Goal: Task Accomplishment & Management: Manage account settings

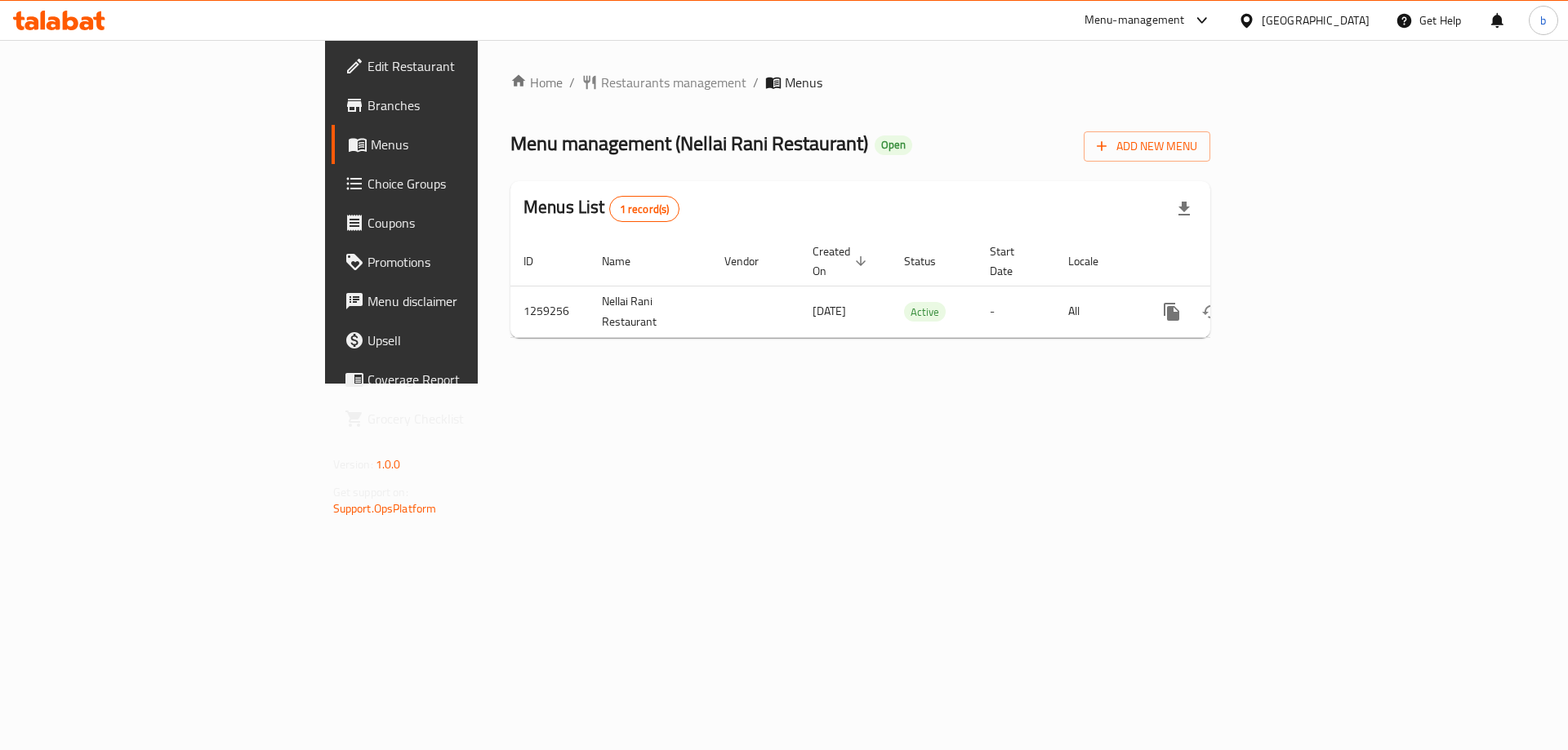
click at [371, 143] on span "Menus" at bounding box center [472, 144] width 203 height 19
click at [368, 185] on span "Choice Groups" at bounding box center [471, 184] width 207 height 19
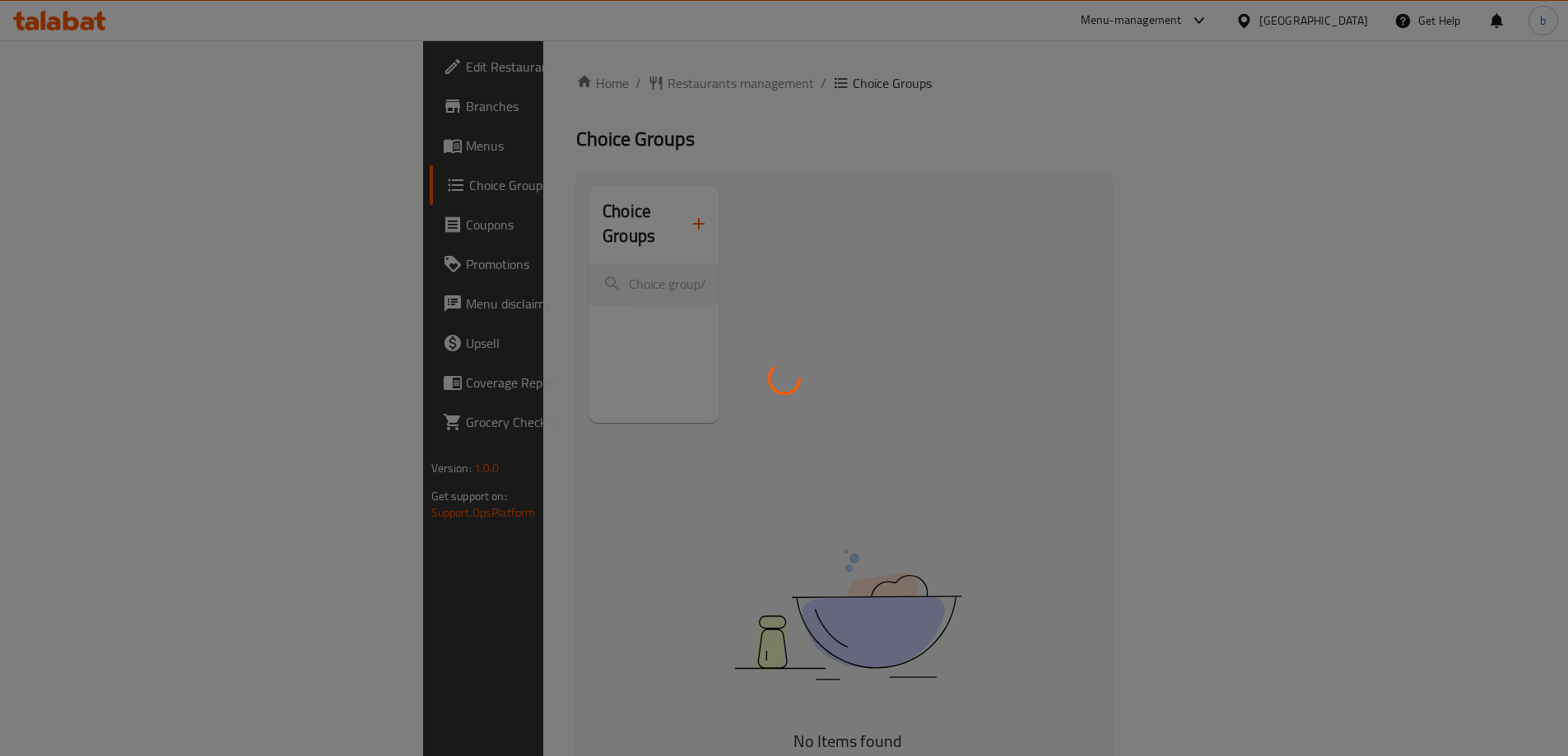
click at [101, 150] on div at bounding box center [784, 378] width 1568 height 756
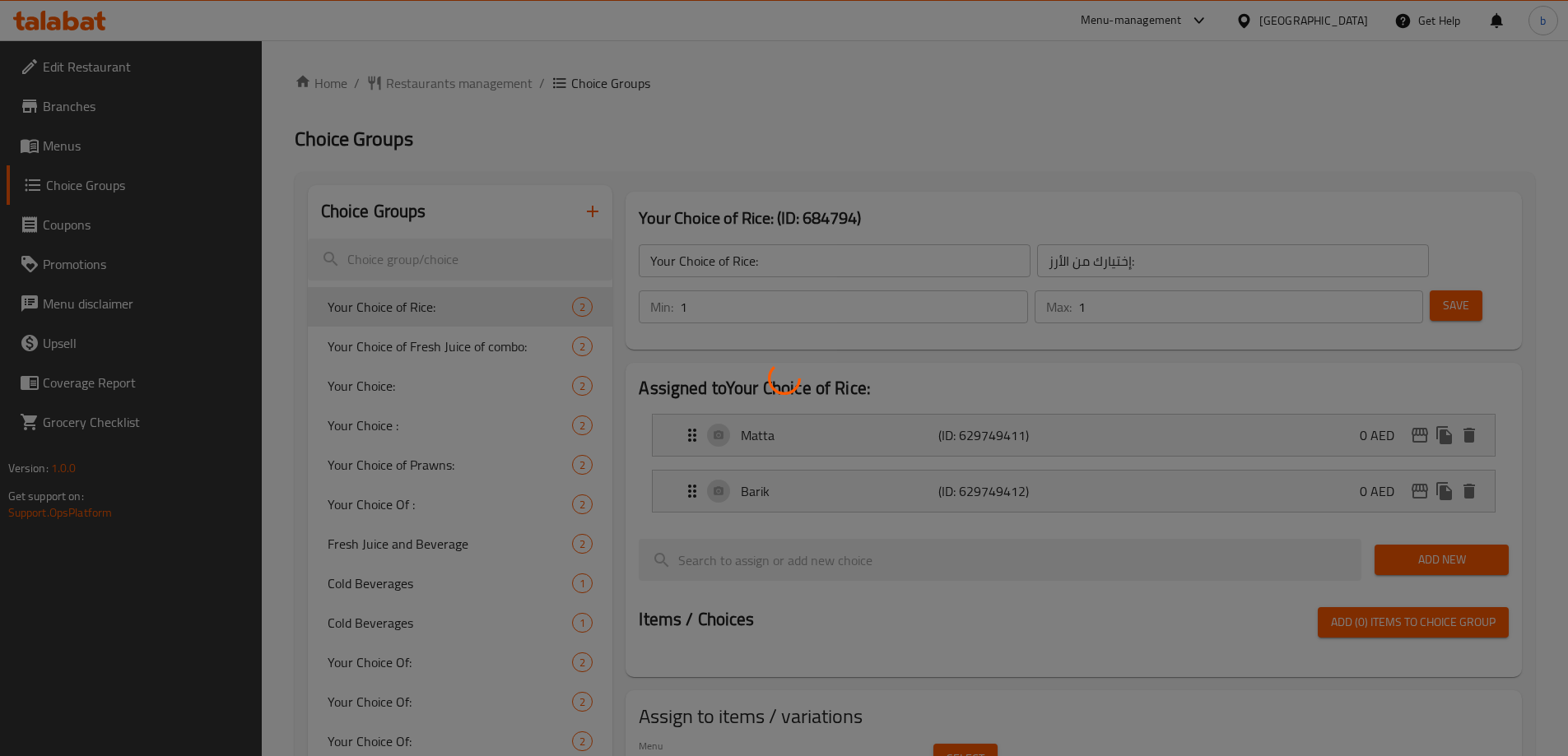
click at [84, 145] on div at bounding box center [784, 378] width 1568 height 756
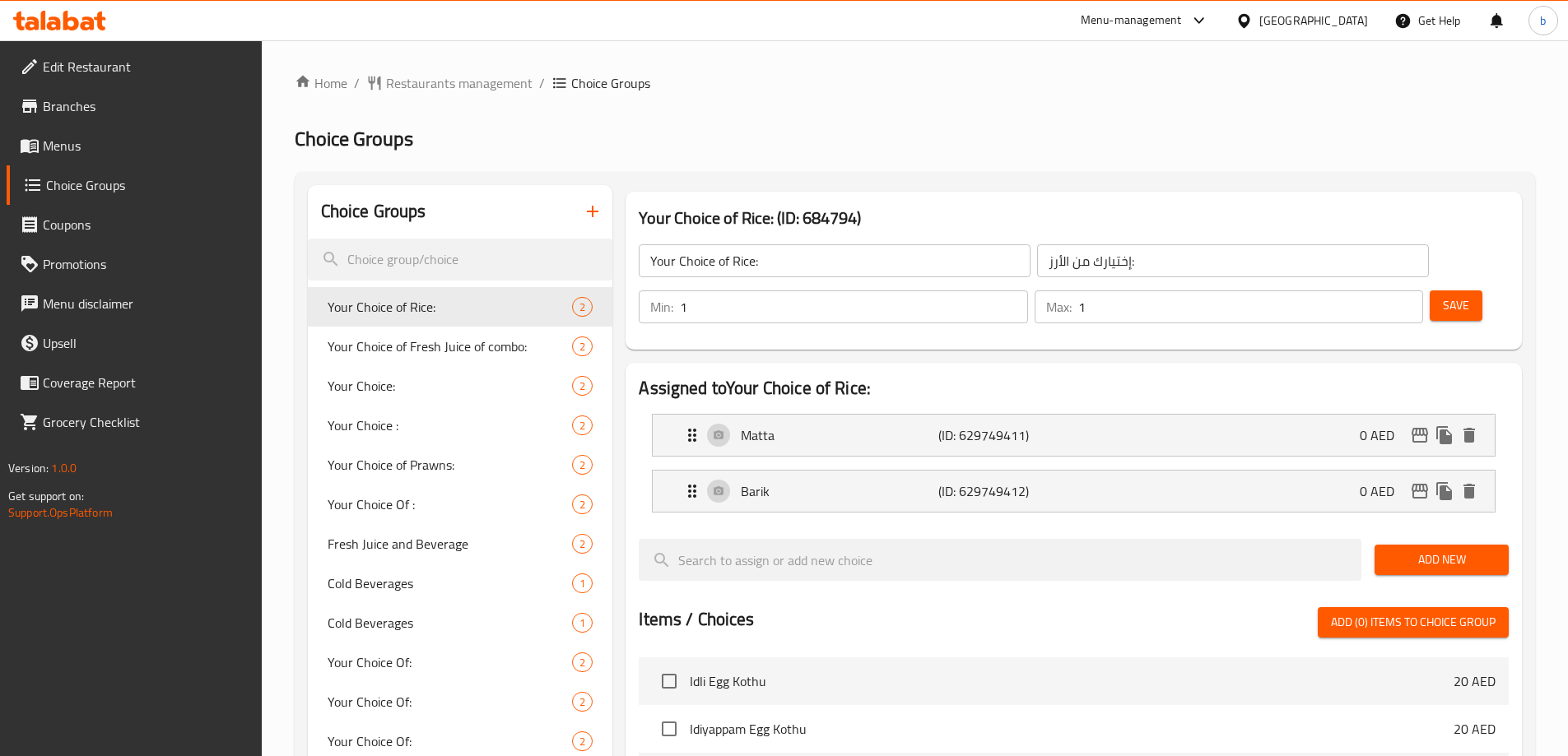
click at [86, 146] on span "Menus" at bounding box center [146, 146] width 206 height 19
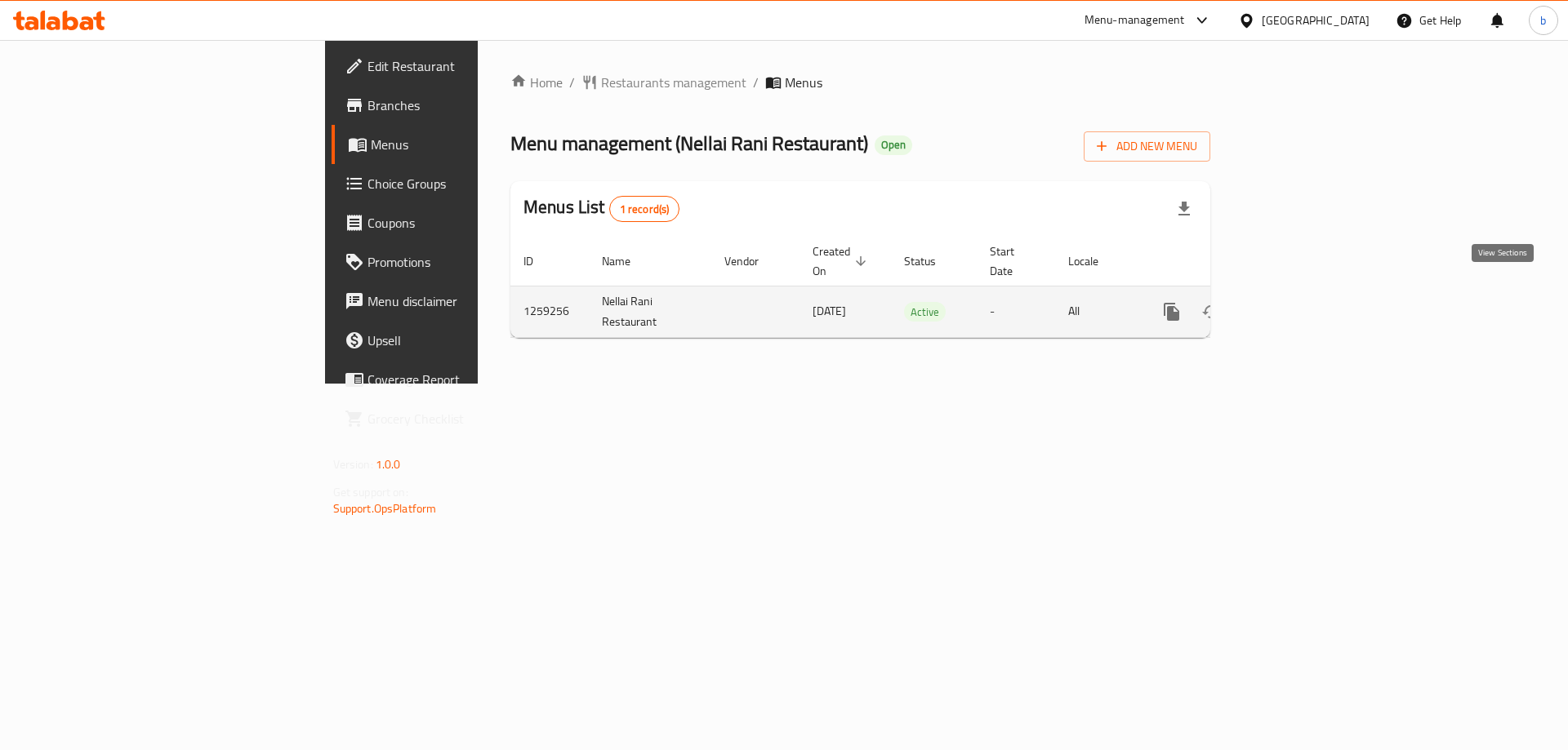
click at [1299, 302] on icon "enhanced table" at bounding box center [1290, 312] width 19 height 19
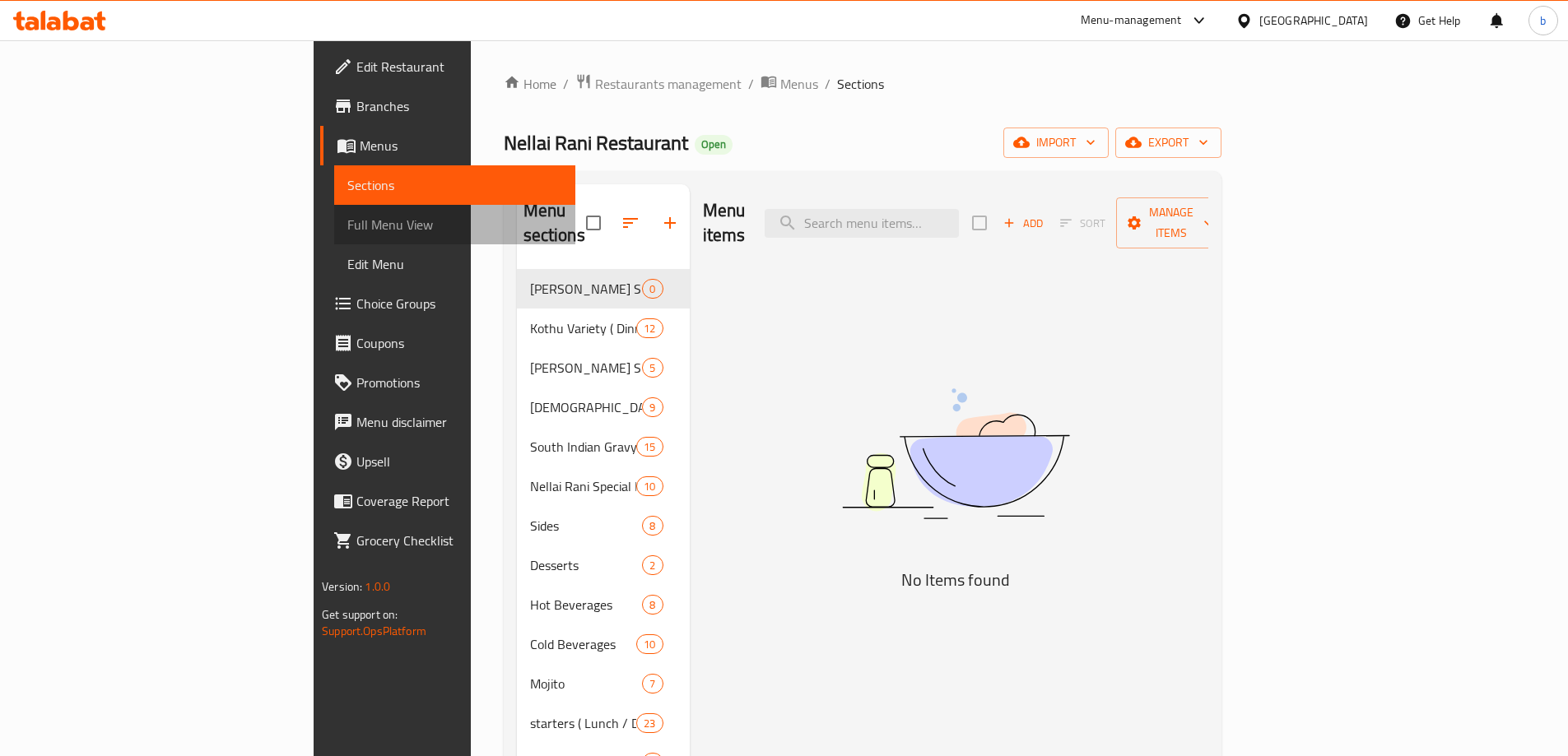
click at [348, 223] on span "Full Menu View" at bounding box center [454, 224] width 215 height 19
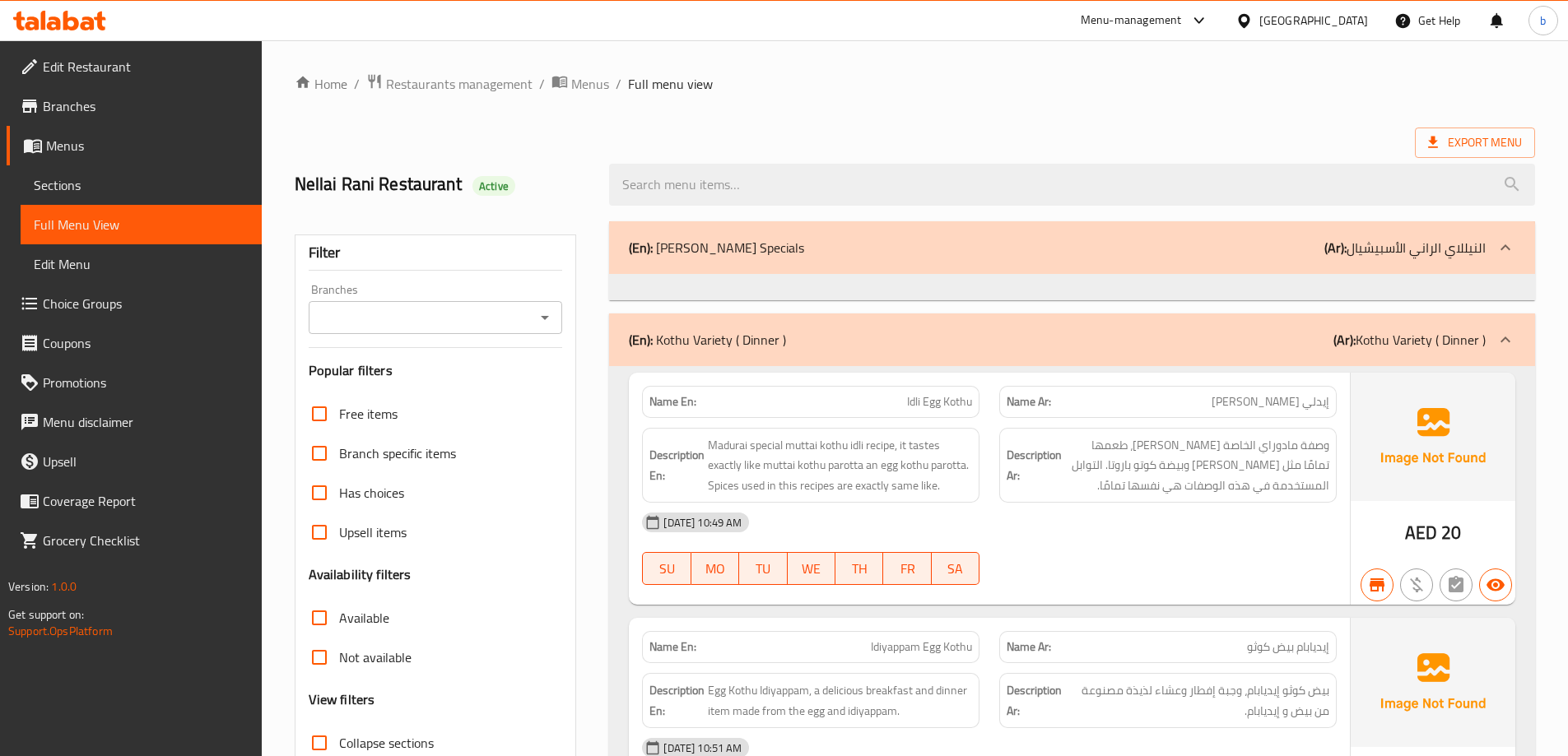
scroll to position [165, 0]
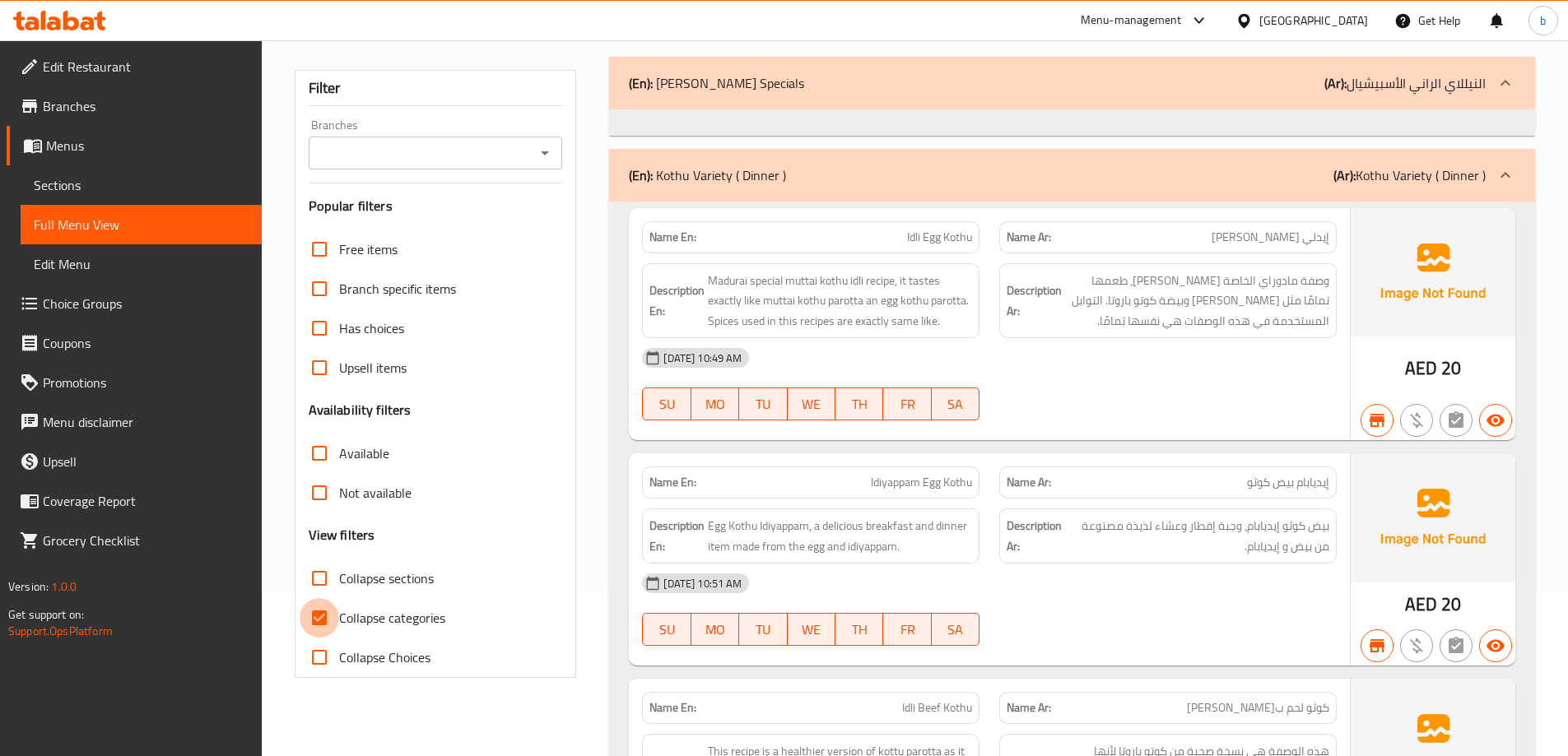
click at [322, 614] on input "Collapse categories" at bounding box center [319, 617] width 40 height 40
checkbox input "false"
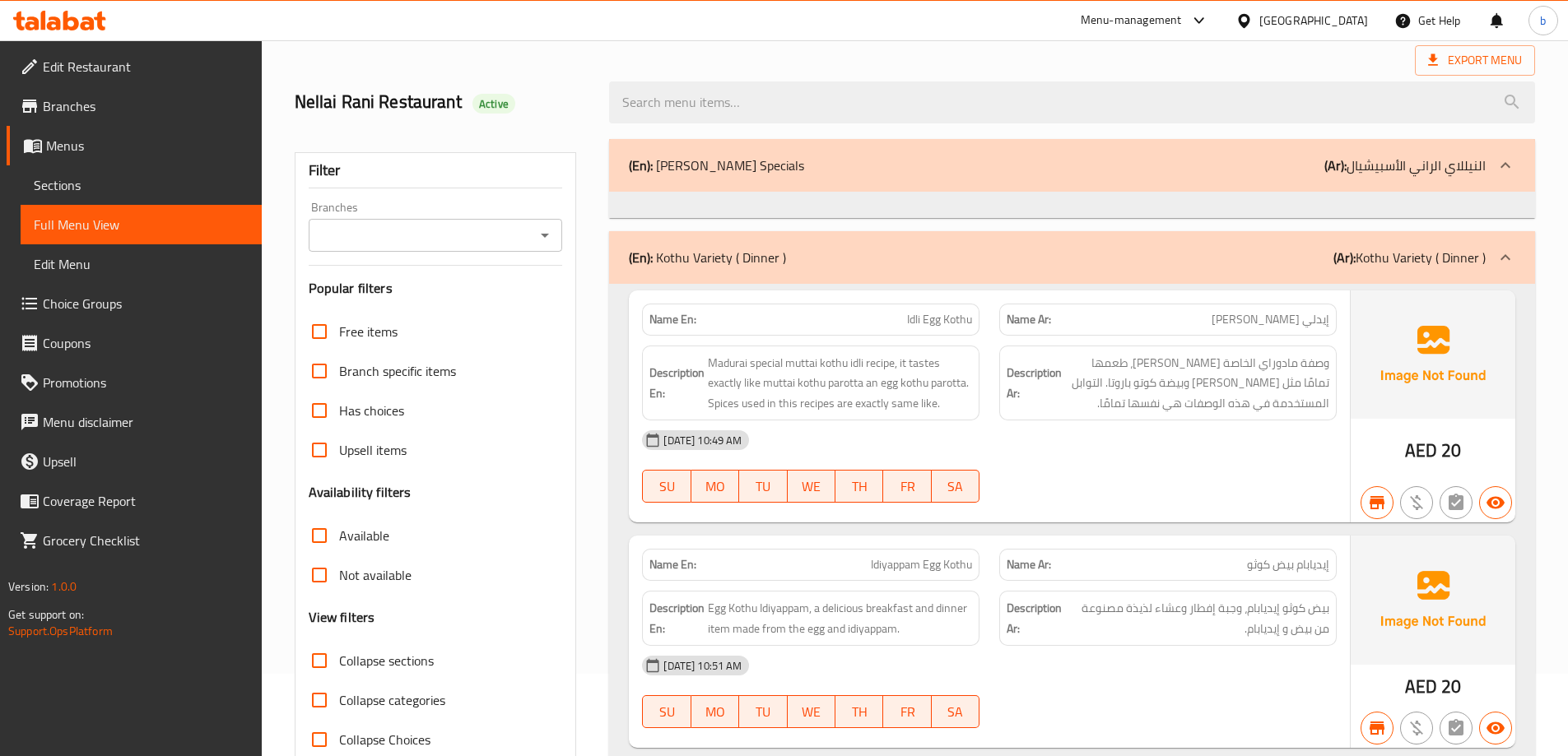
scroll to position [4649, 0]
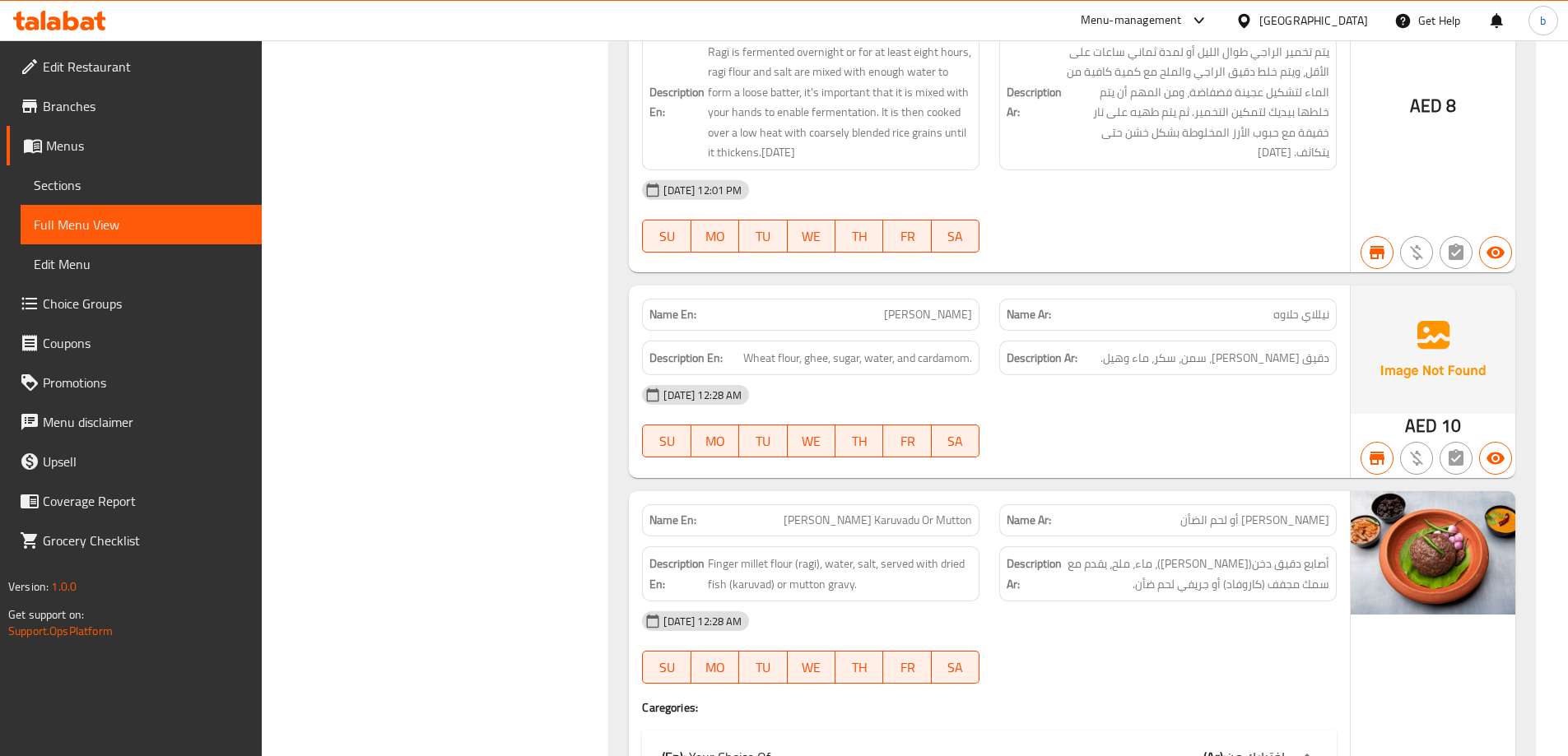
scroll to position [4157, 0]
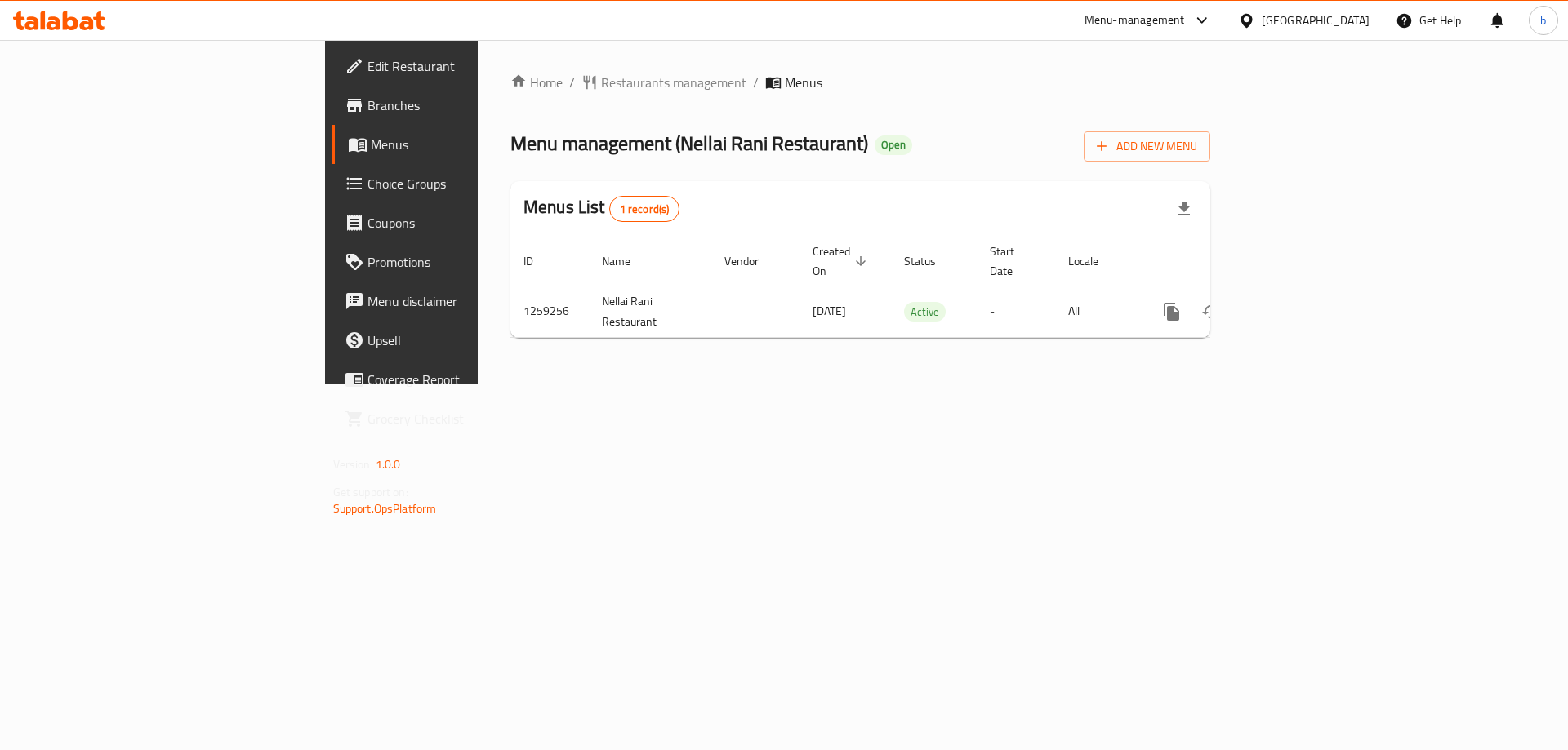
click at [368, 103] on span "Branches" at bounding box center [471, 105] width 207 height 19
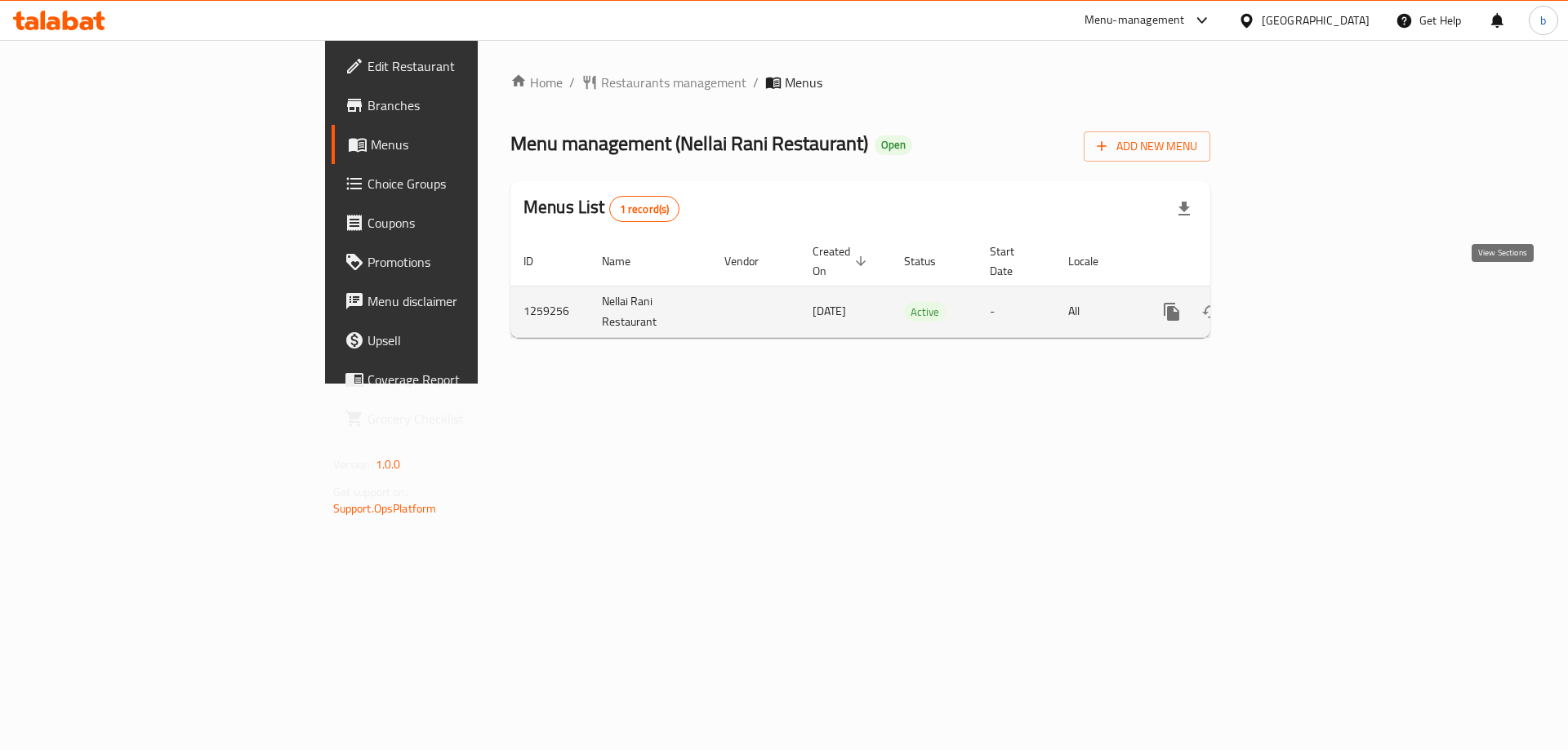
click at [1296, 304] on icon "enhanced table" at bounding box center [1289, 311] width 14 height 14
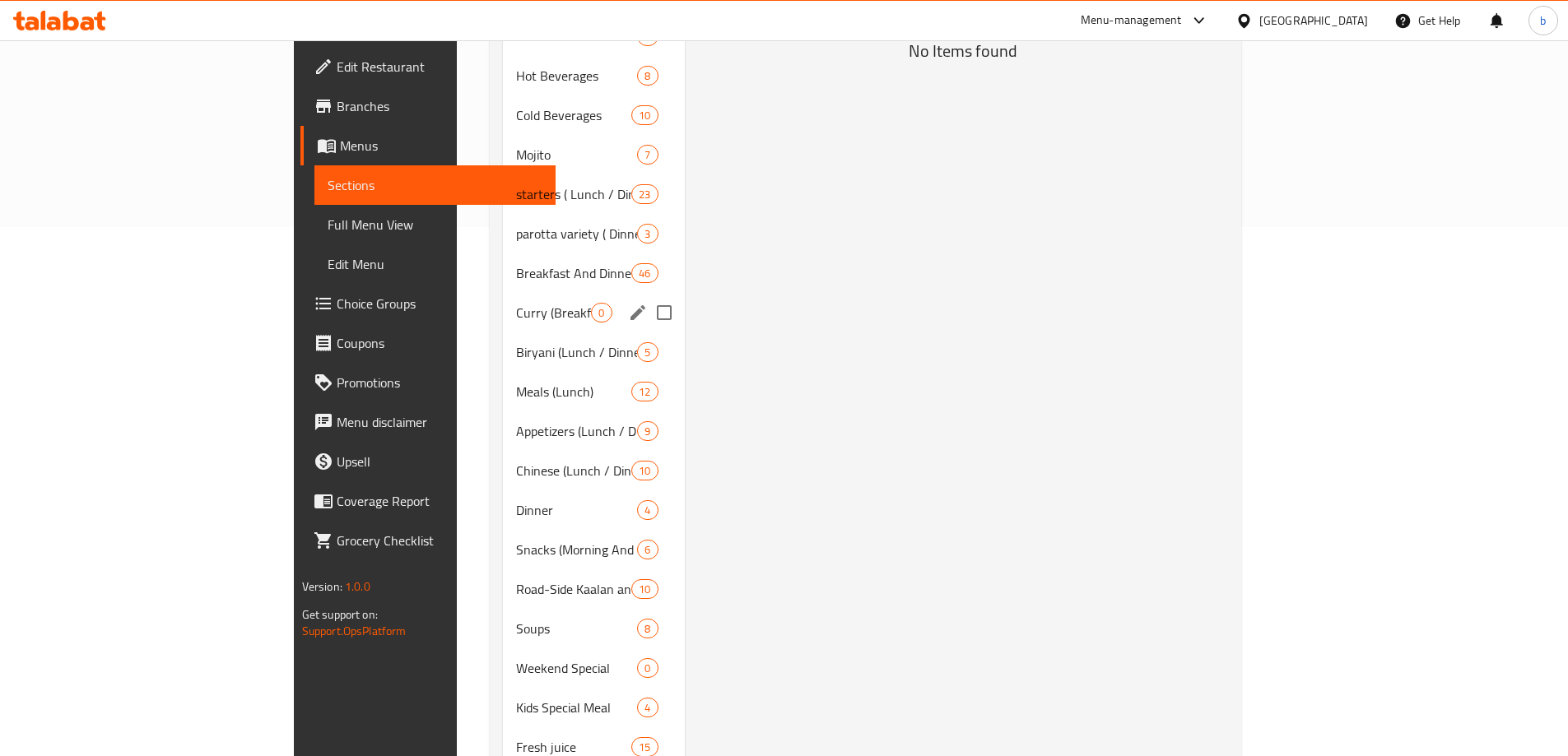
scroll to position [646, 0]
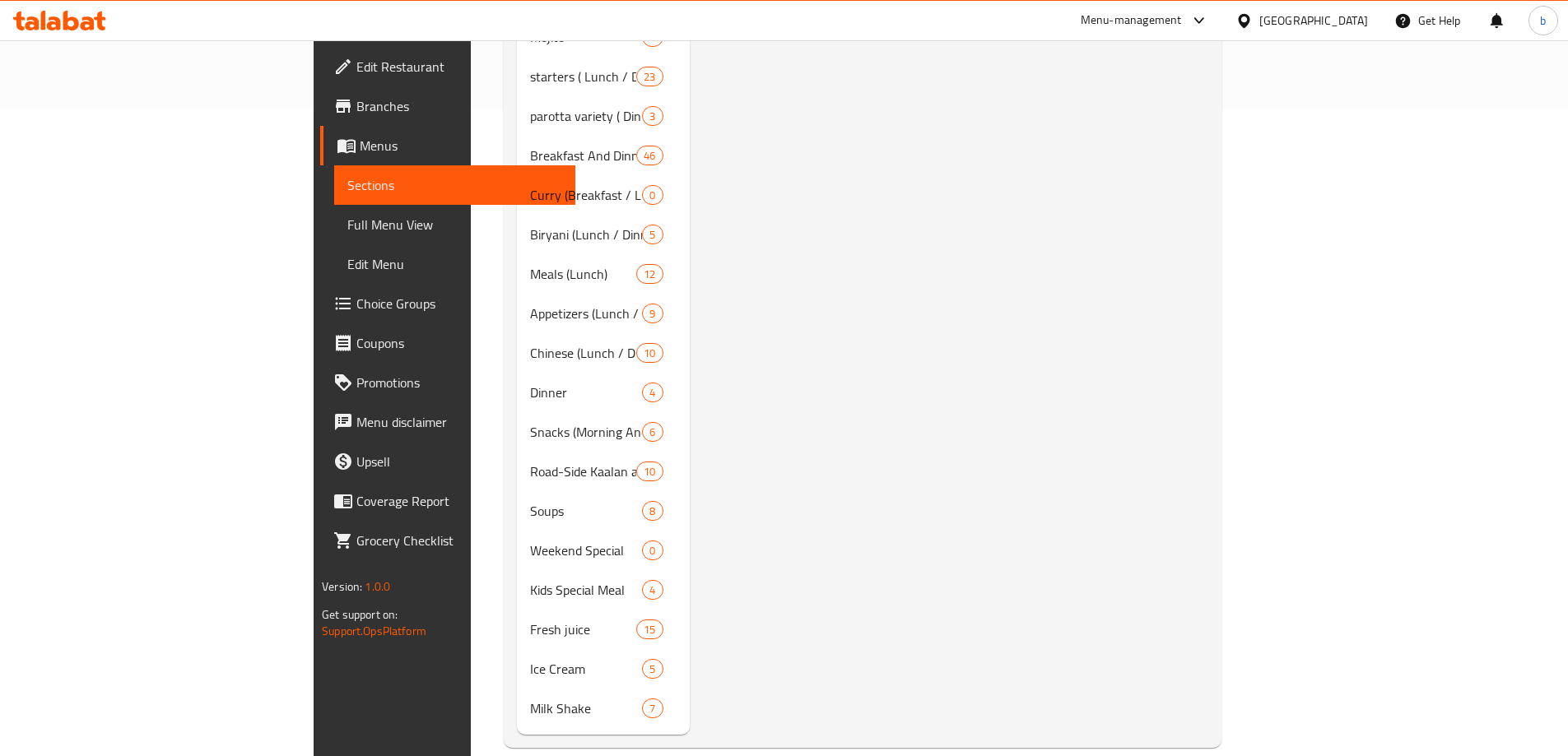
click at [348, 225] on span "Full Menu View" at bounding box center [454, 224] width 215 height 19
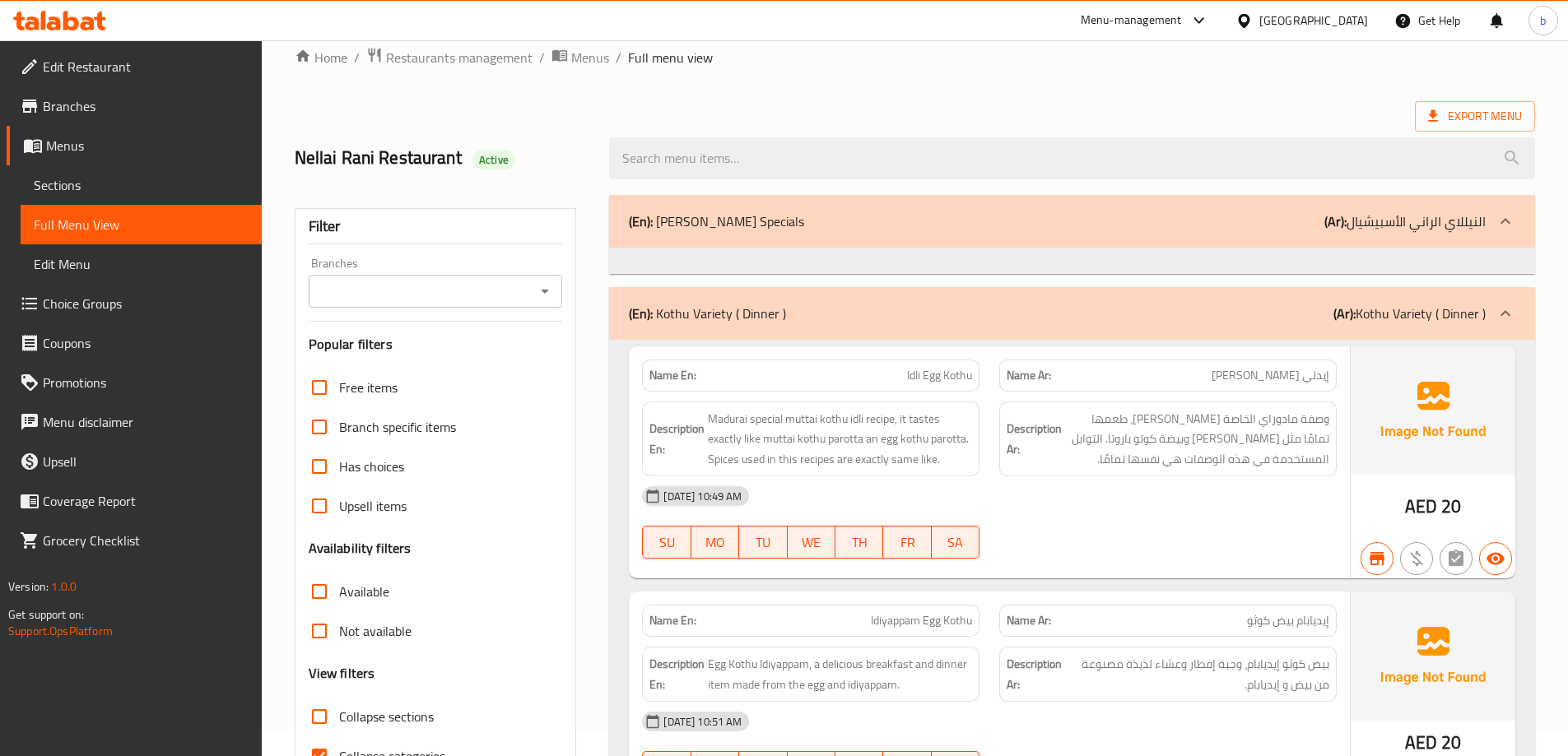
scroll to position [247, 0]
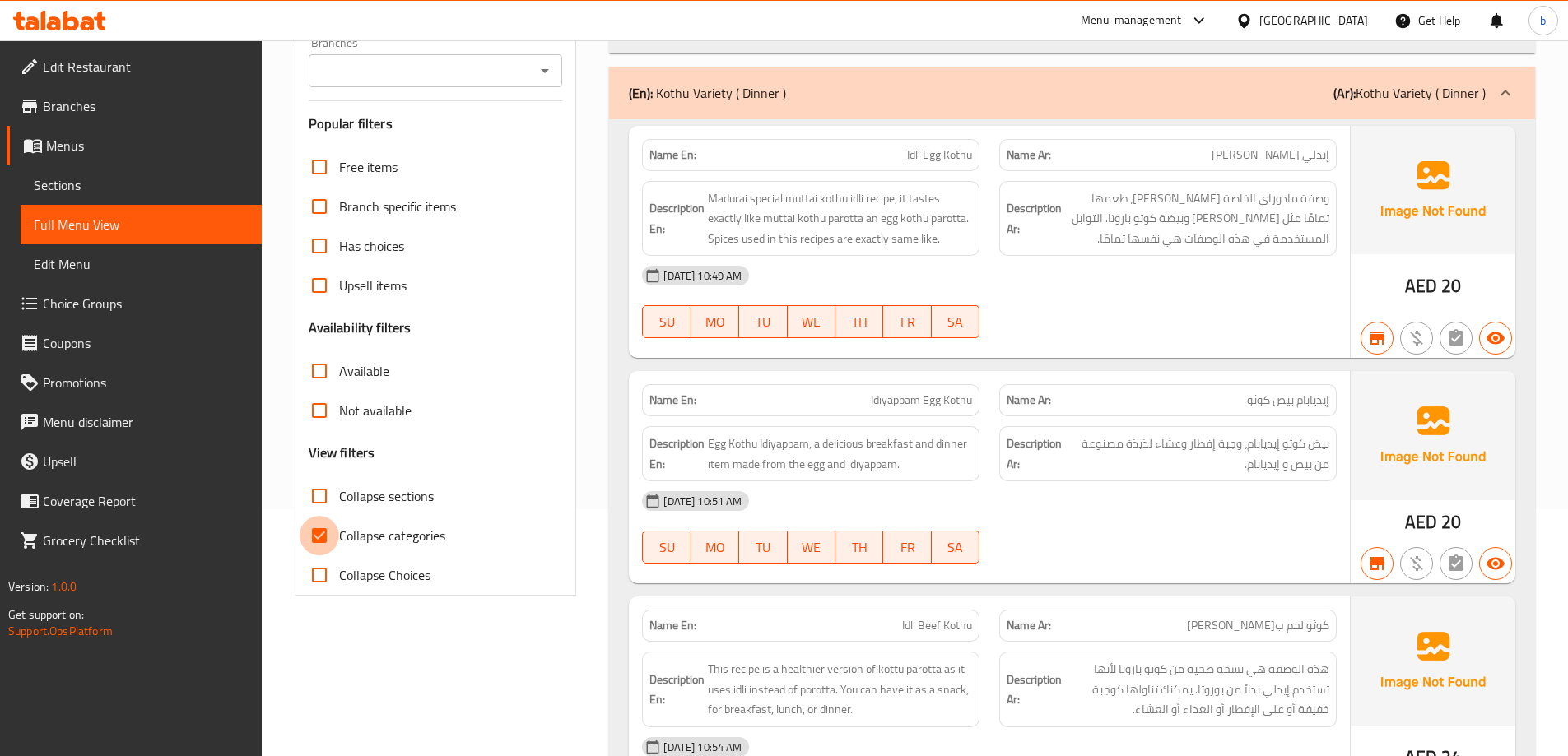
click at [318, 539] on input "Collapse categories" at bounding box center [319, 536] width 40 height 40
checkbox input "false"
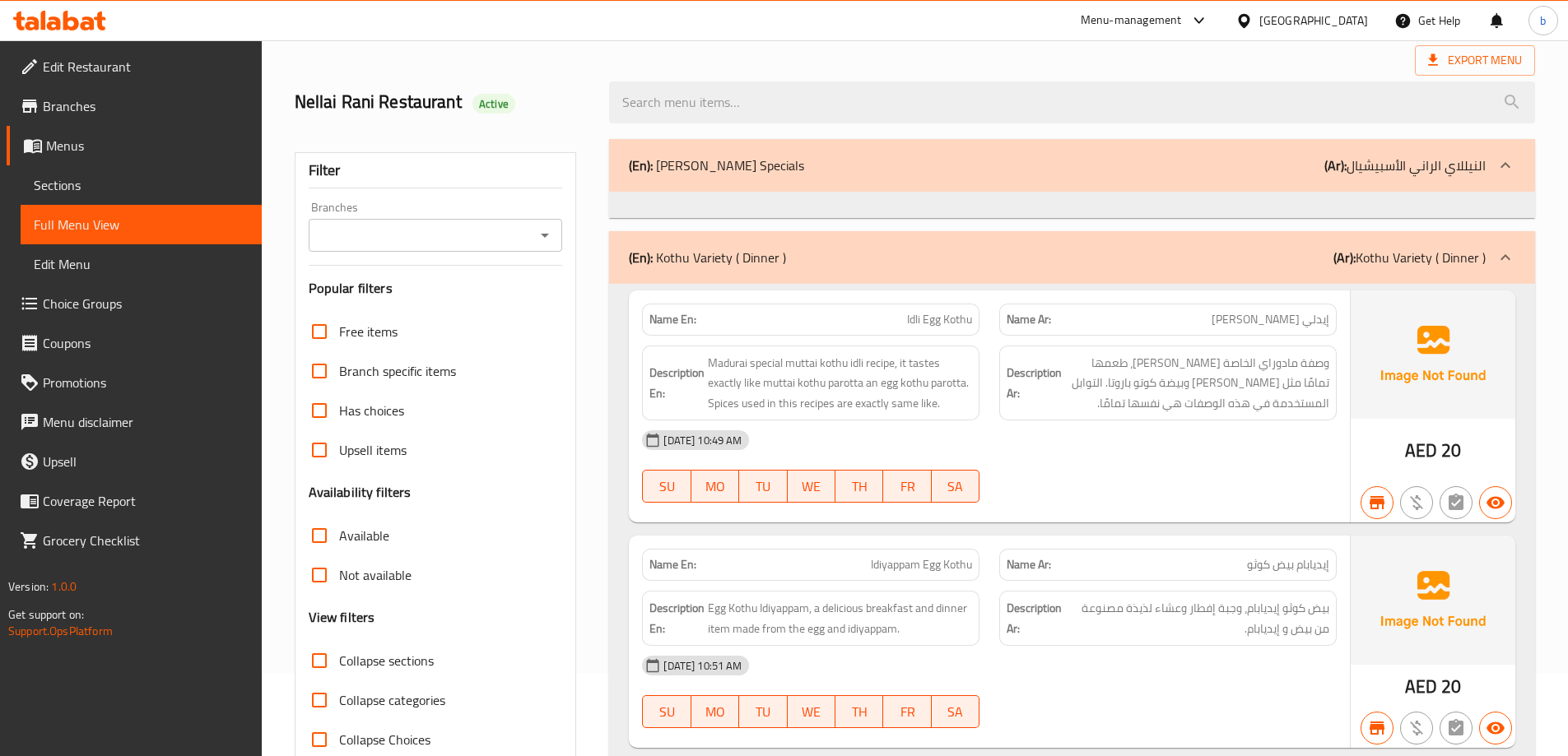
scroll to position [0, 0]
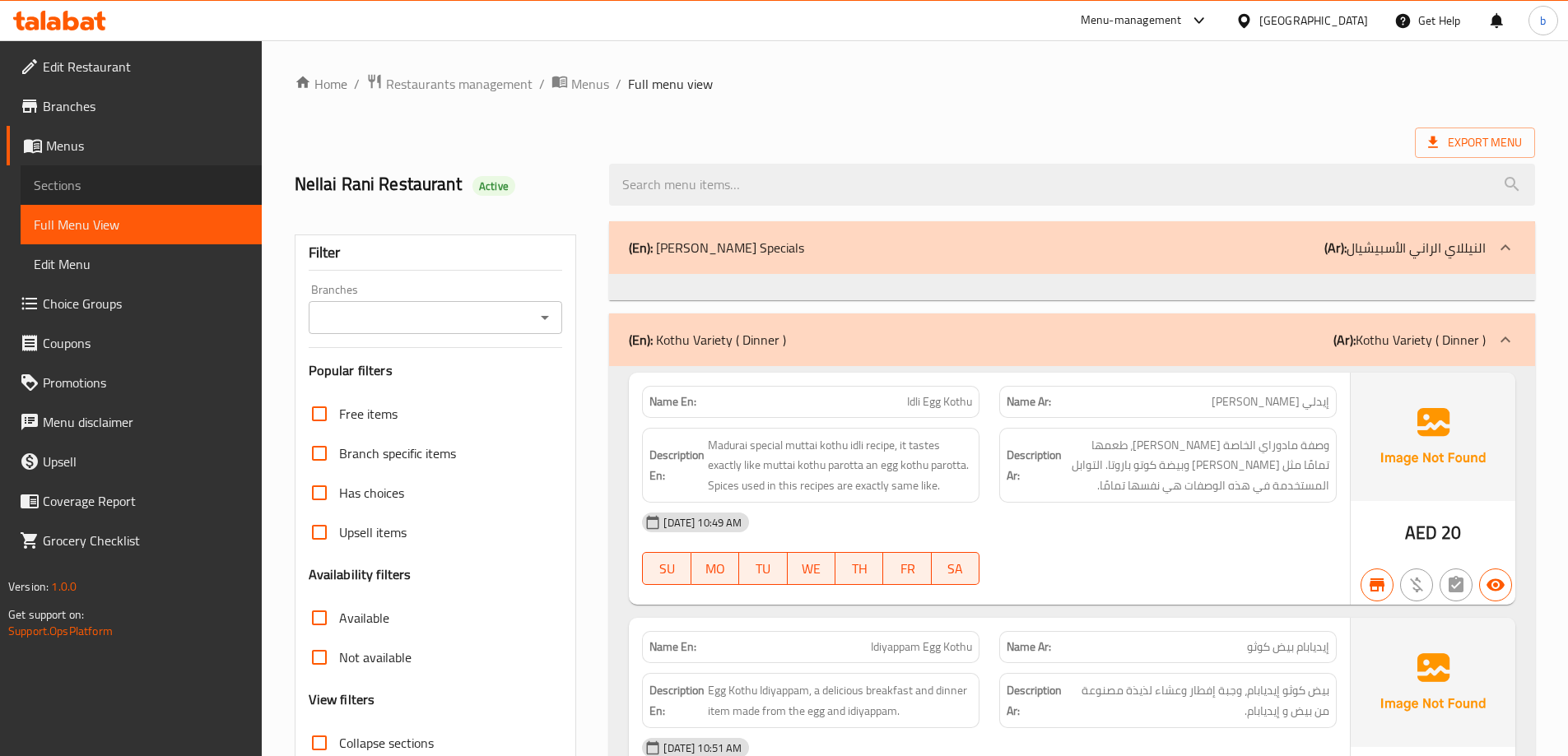
click at [88, 181] on span "Sections" at bounding box center [141, 185] width 215 height 19
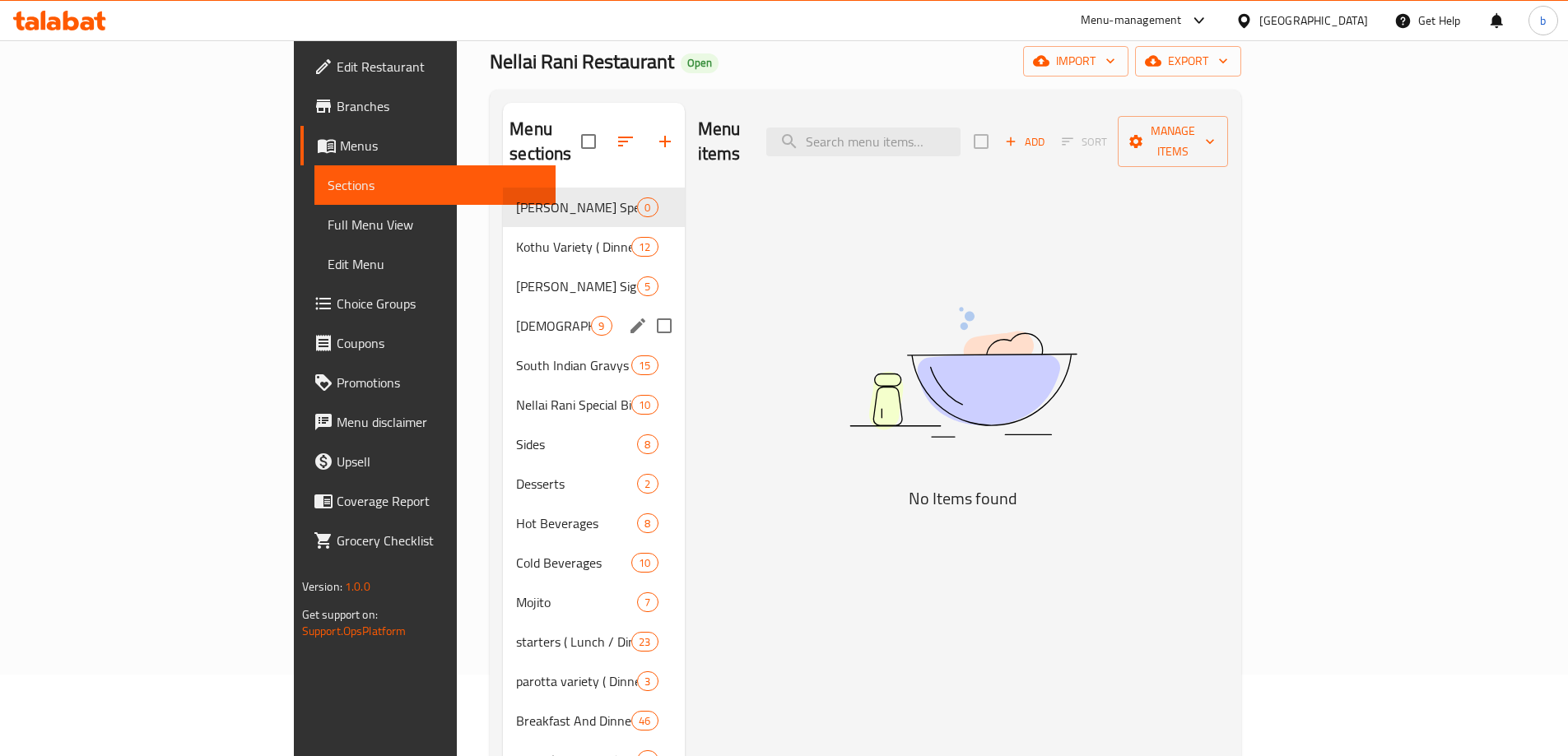
scroll to position [82, 0]
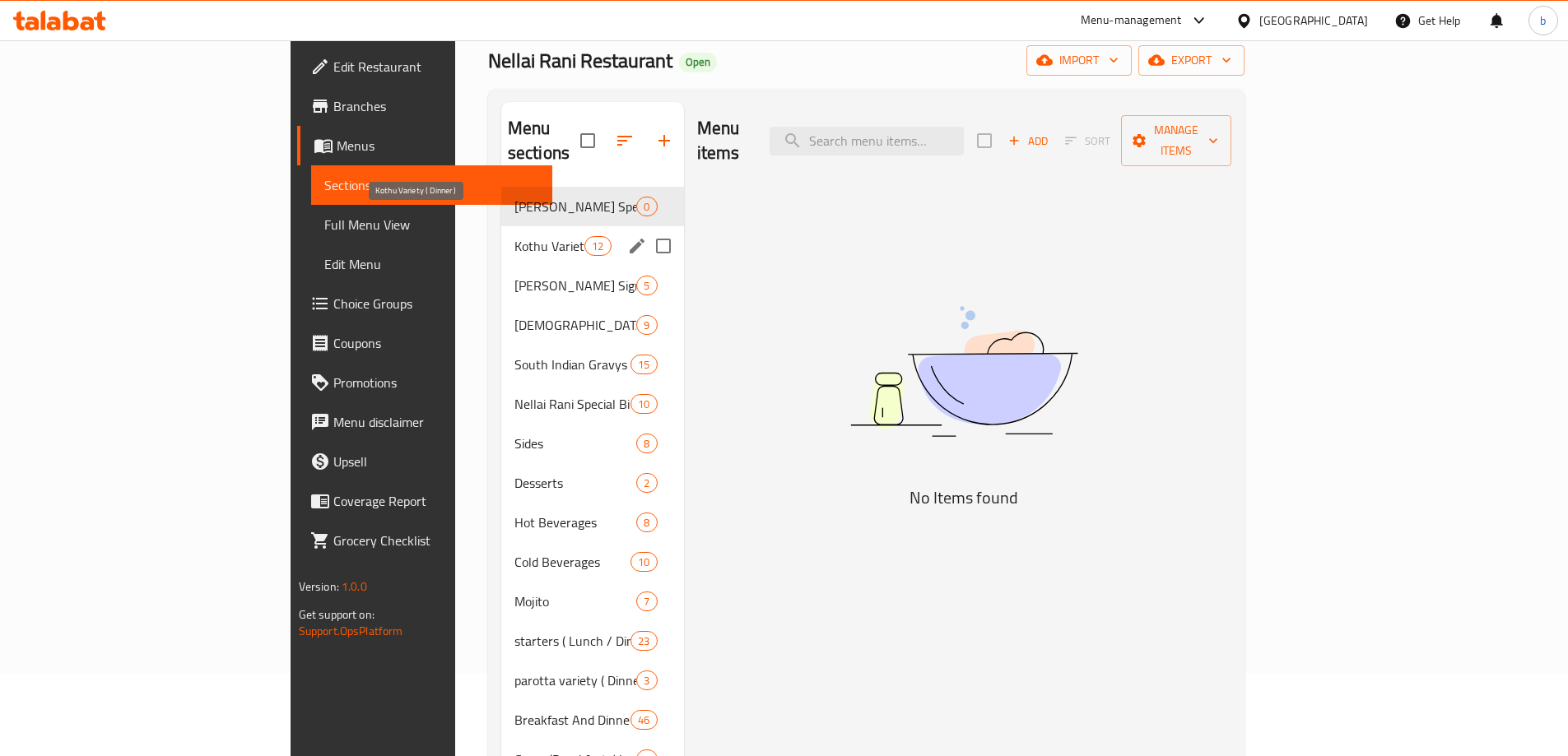
click at [515, 236] on span "Kothu Variety ( Dinner )" at bounding box center [550, 246] width 70 height 19
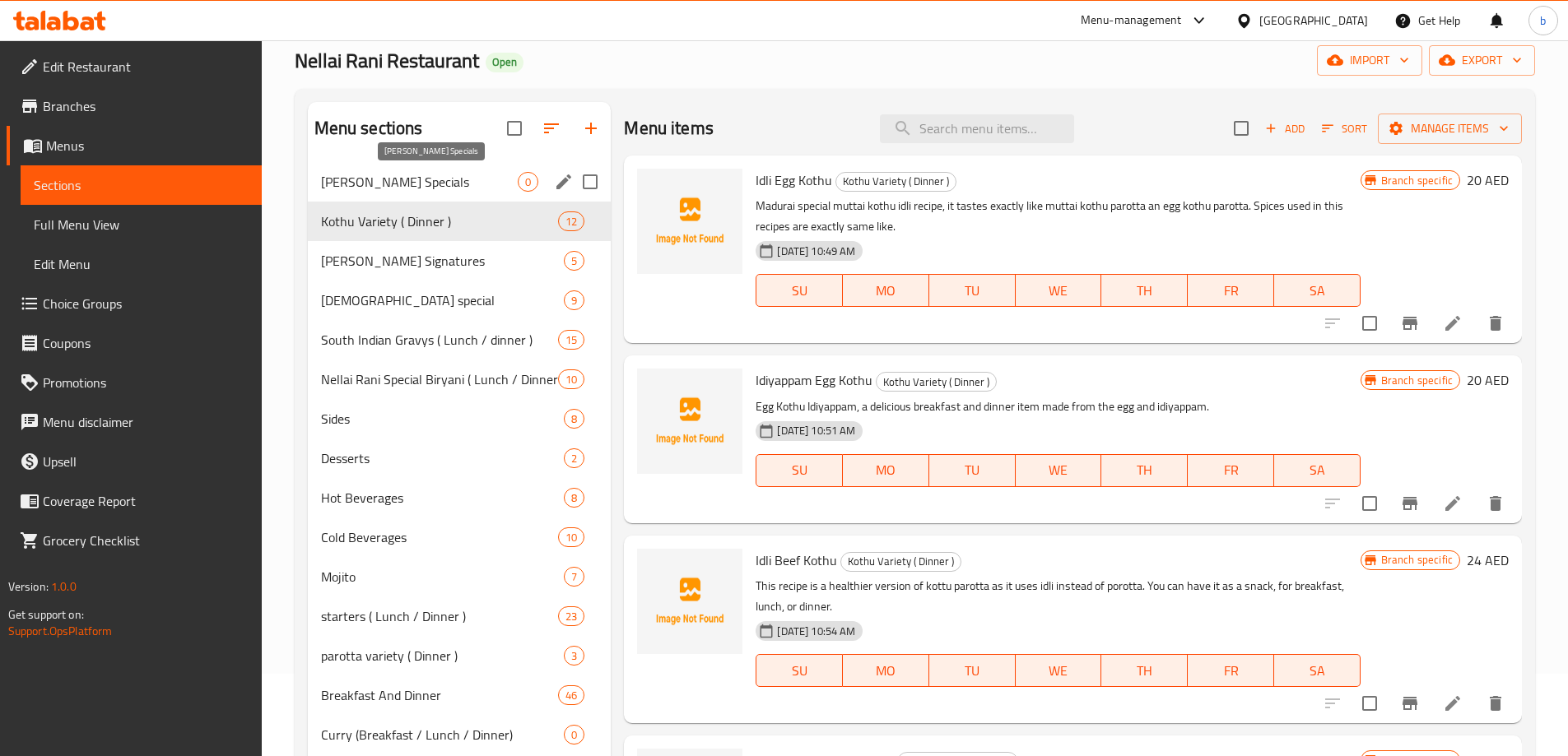
click at [476, 181] on span "[PERSON_NAME] Specials" at bounding box center [419, 181] width 197 height 19
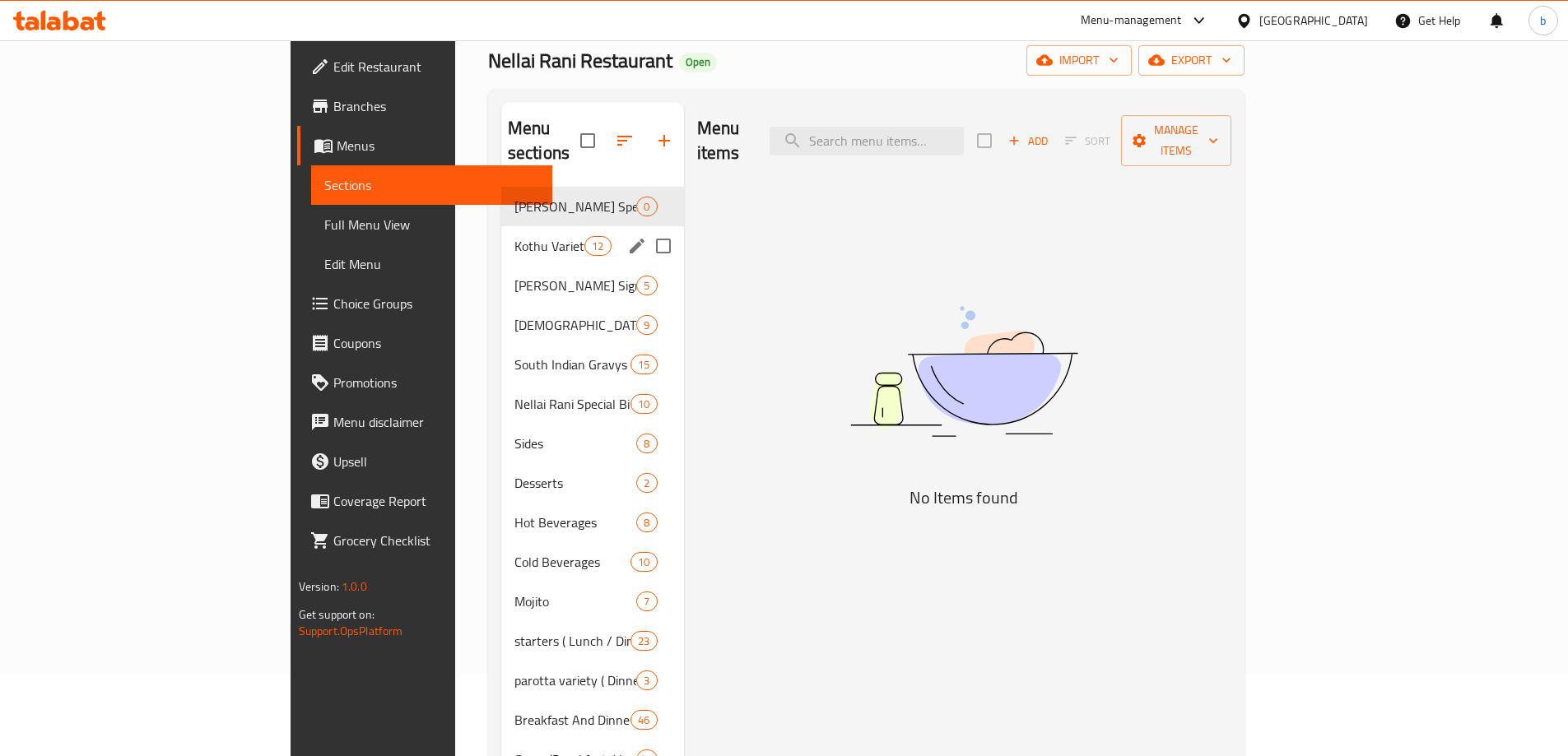
click at [501, 226] on div "Kothu Variety ( Dinner ) 12" at bounding box center [592, 246] width 183 height 40
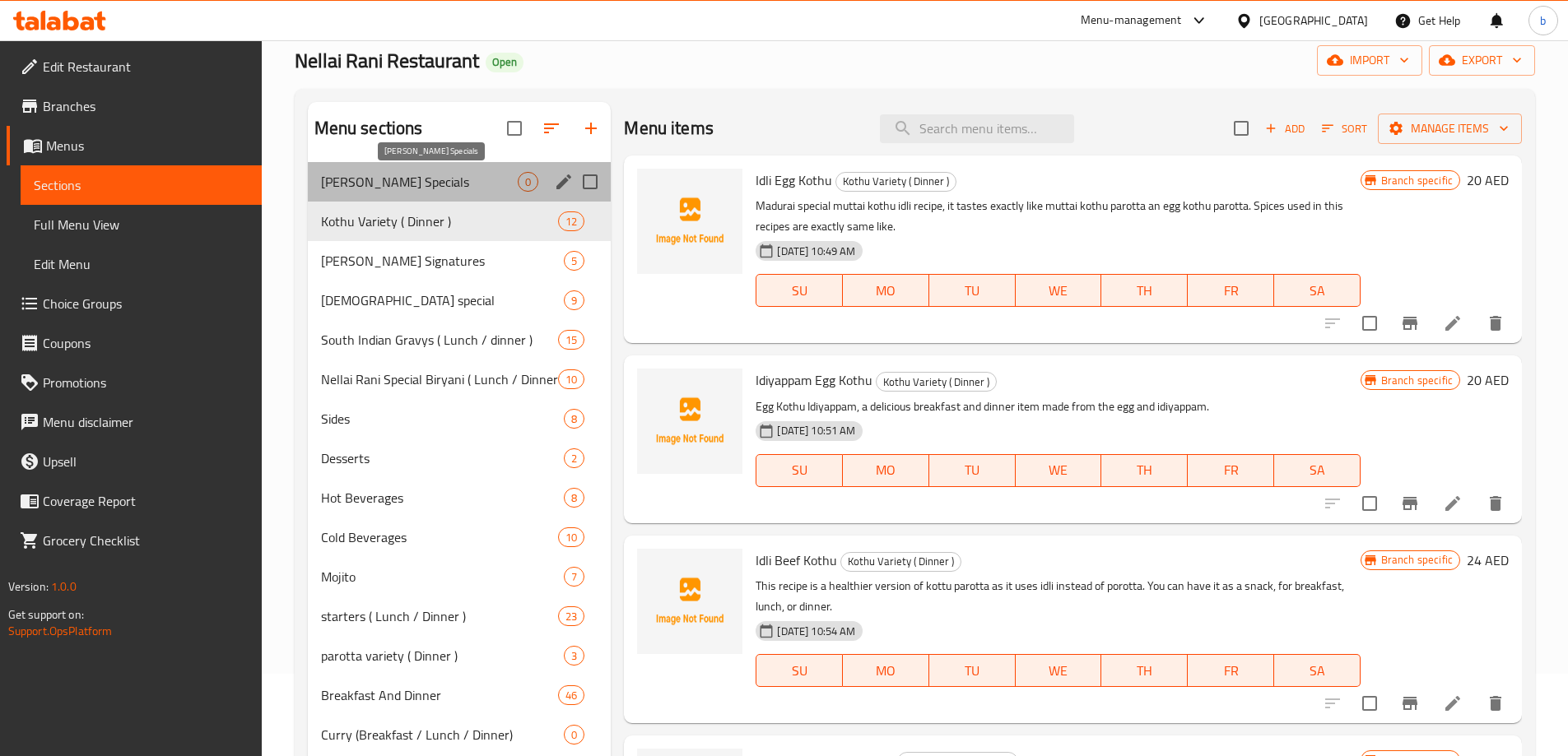
click at [498, 188] on span "[PERSON_NAME] Specials" at bounding box center [419, 181] width 197 height 19
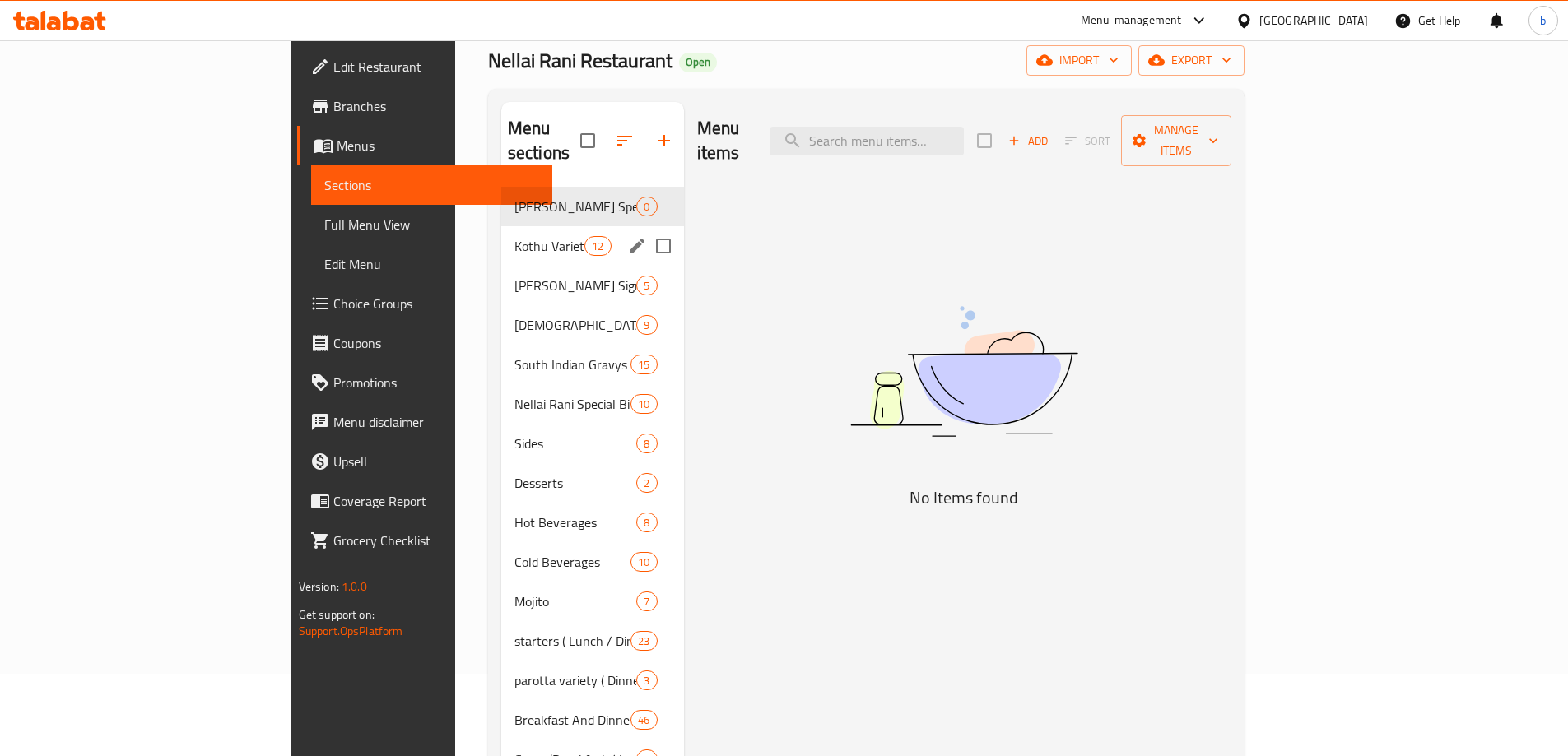
click at [647, 229] on input "Menu sections" at bounding box center [664, 247] width 35 height 35
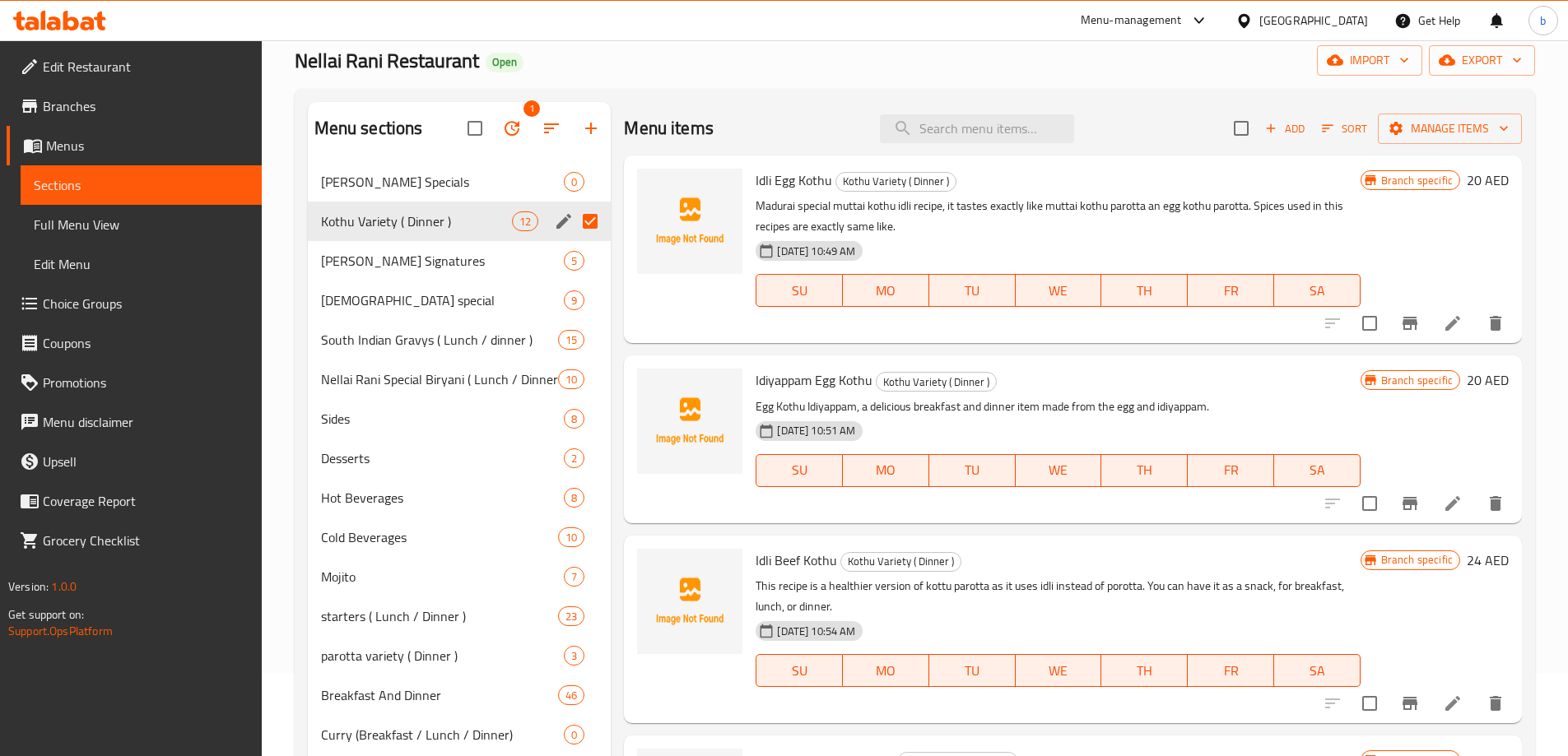
click at [683, 96] on div "Menu sections 1 Nellai Rani Specials 0 Kothu Variety ( Dinner ) 12 Nellai Rani …" at bounding box center [916, 688] width 1241 height 1199
click at [584, 219] on input "Menu sections" at bounding box center [590, 221] width 35 height 35
checkbox input "false"
click at [679, 69] on div "Nellai Rani Restaurant Open import export" at bounding box center [916, 60] width 1241 height 30
click at [1496, 127] on icon "button" at bounding box center [1504, 128] width 17 height 16
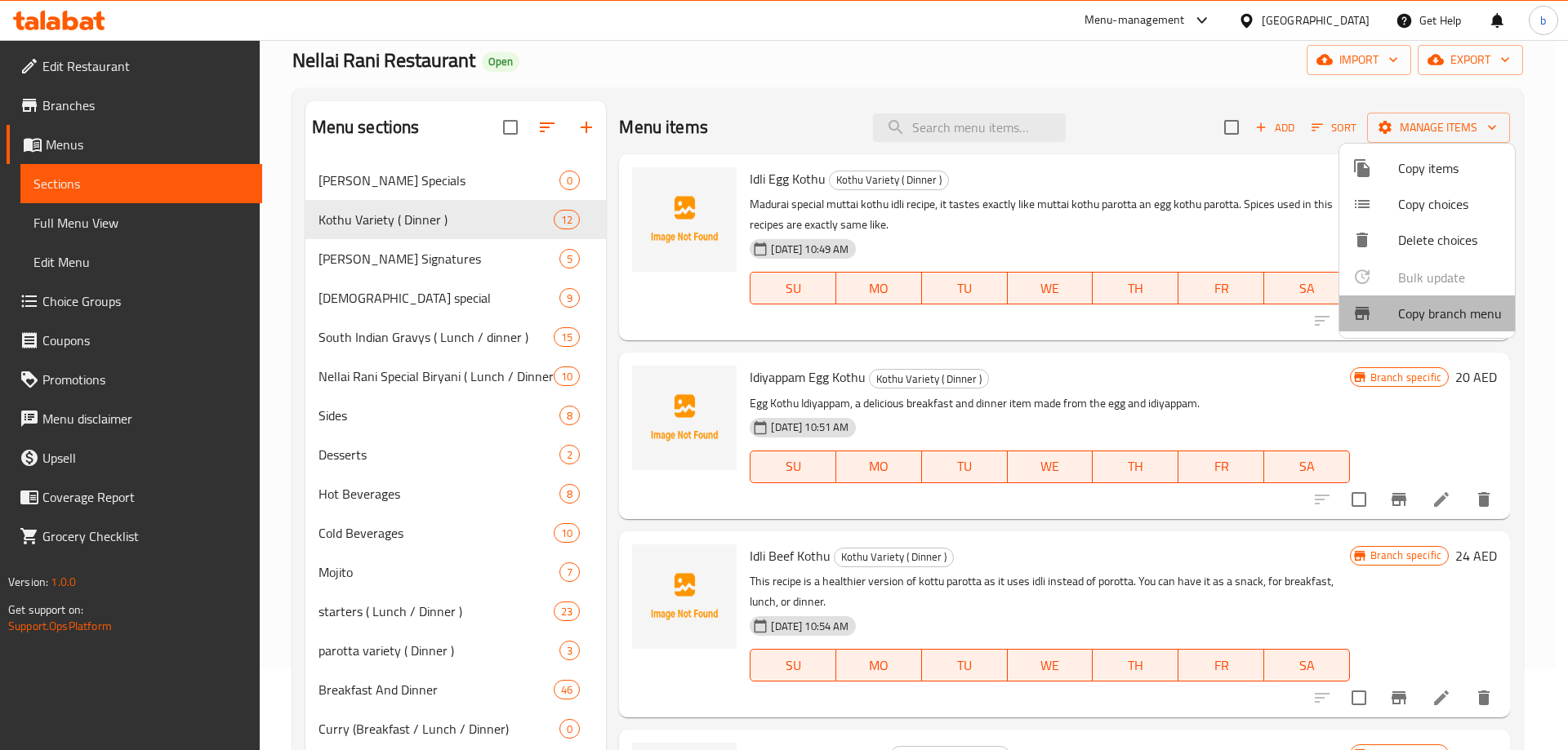
click at [1431, 318] on span "Copy branch menu" at bounding box center [1450, 313] width 104 height 19
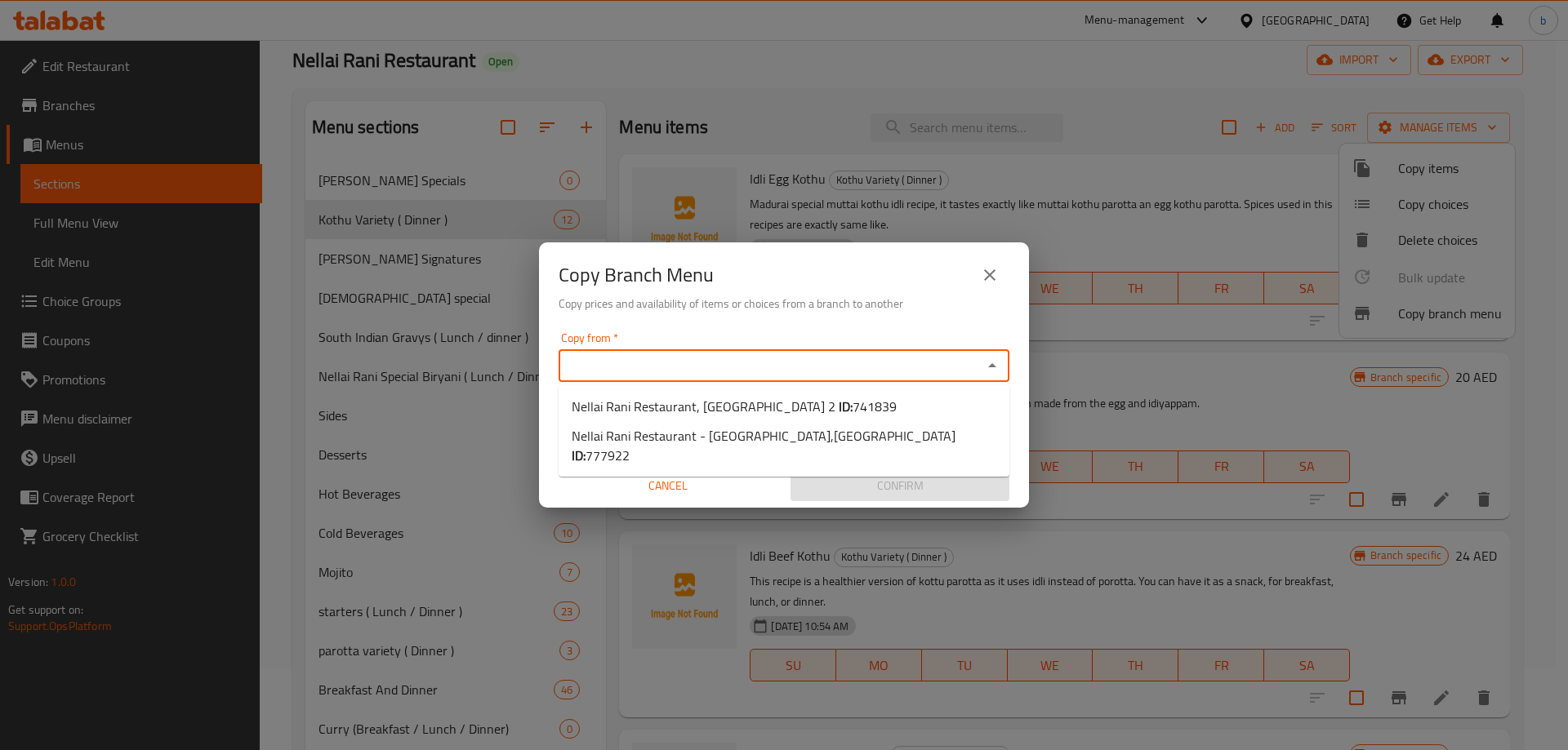
click at [824, 364] on input "Copy from   *" at bounding box center [771, 366] width 414 height 23
click at [852, 399] on span "741839" at bounding box center [875, 406] width 44 height 24
type input "Nellai Rani Restaurant, Al Jurf 2"
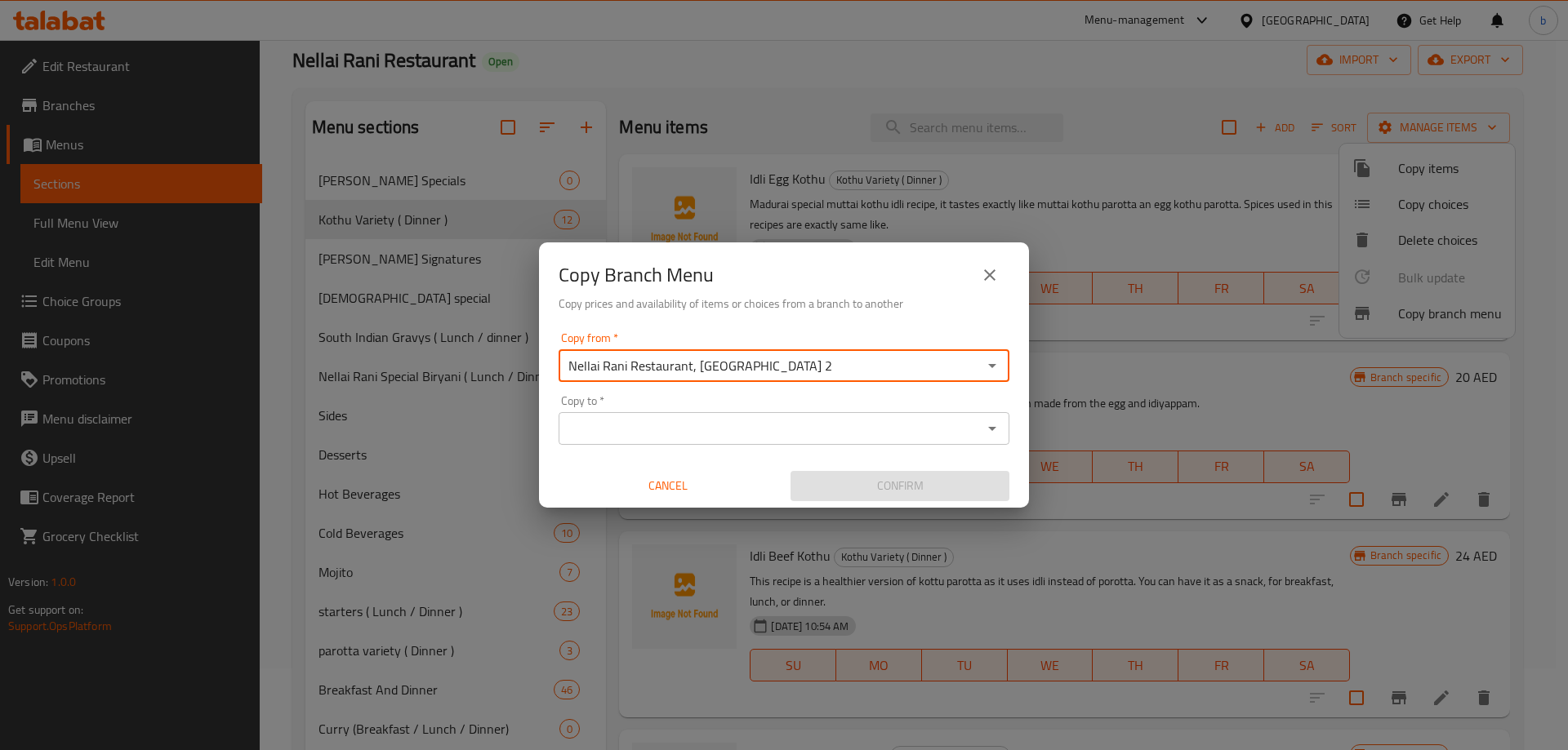
click at [778, 424] on input "Copy to   *" at bounding box center [771, 428] width 414 height 23
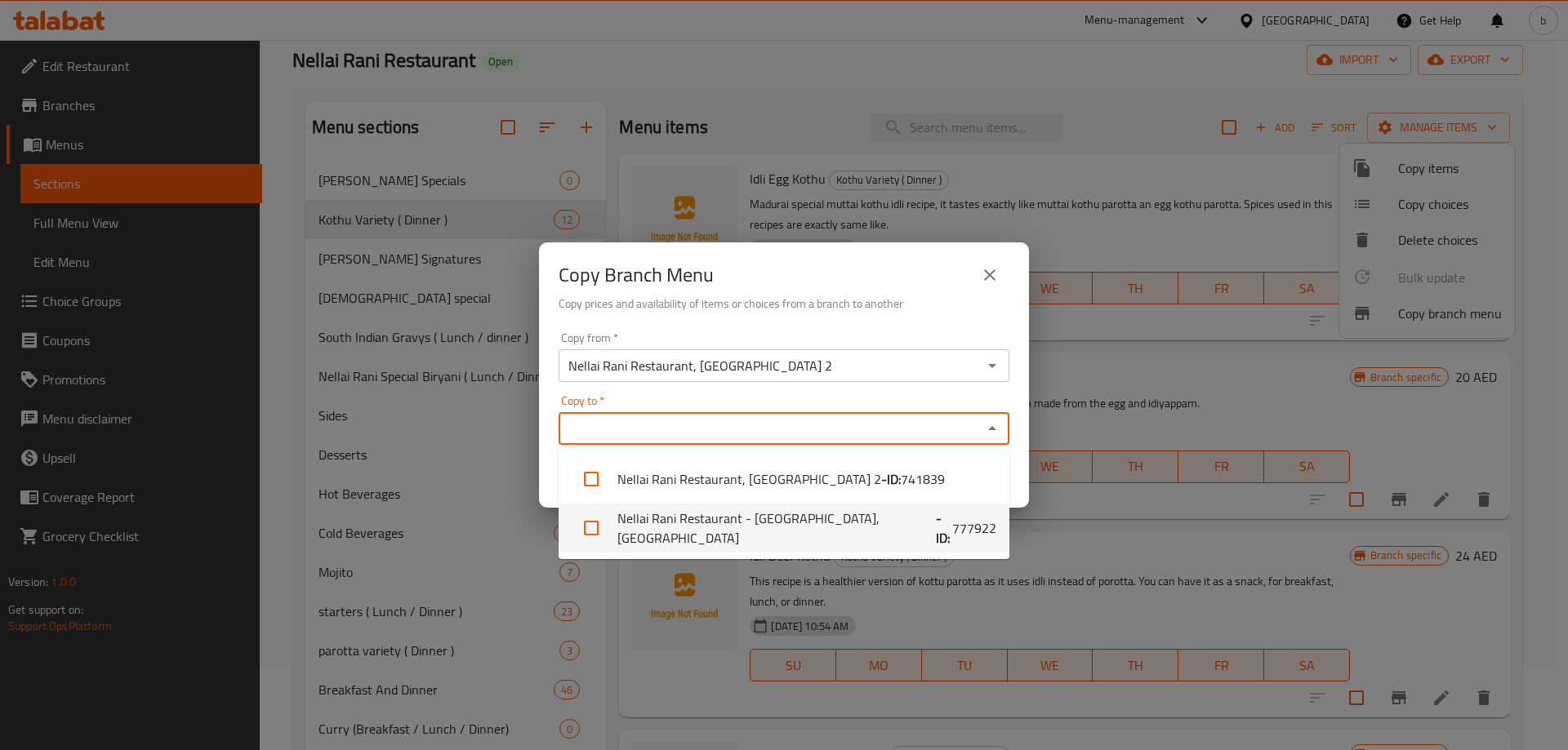
click at [936, 517] on b "- ID:" at bounding box center [944, 528] width 16 height 39
checkbox input "true"
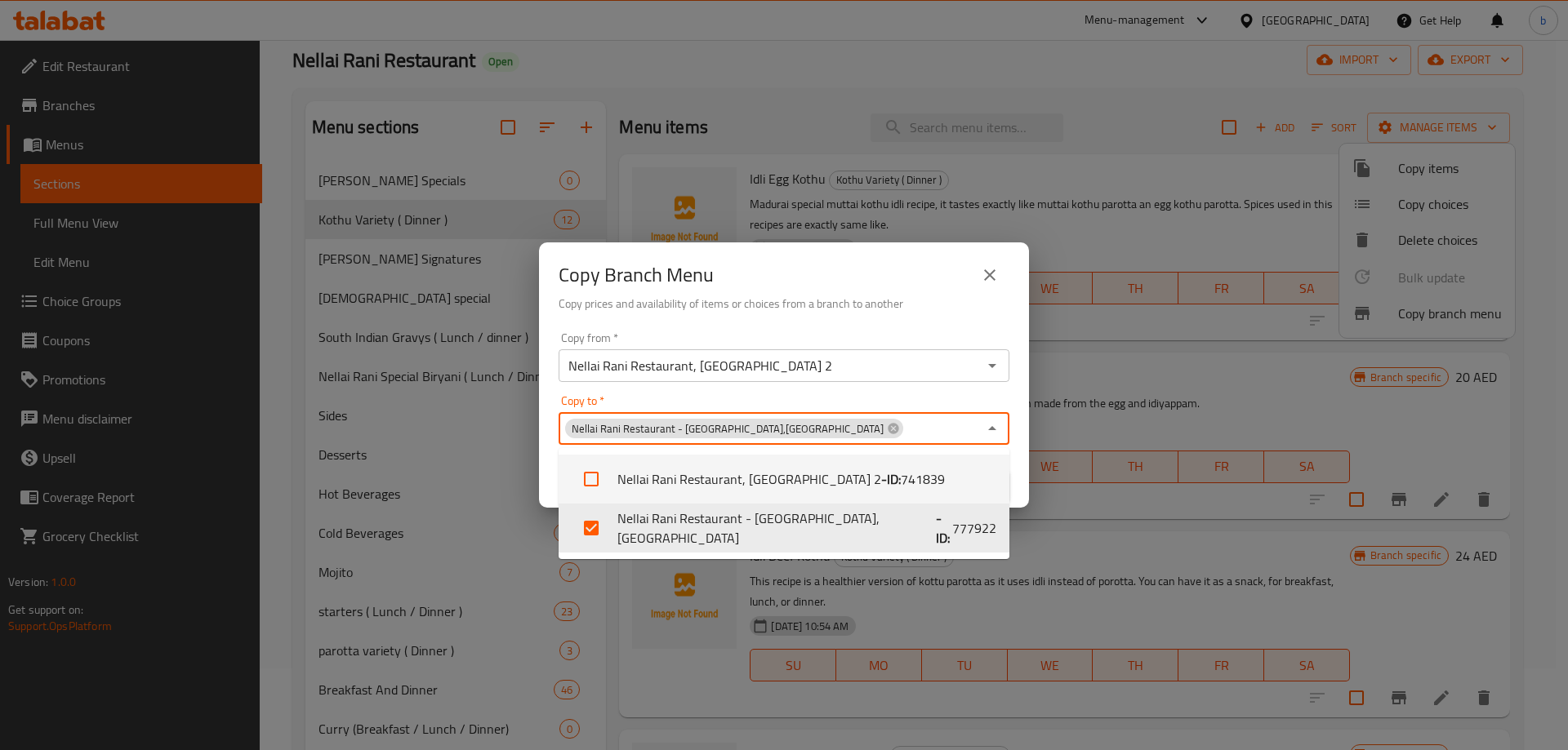
click at [1104, 439] on div "Copy Branch Menu Copy prices and availability of items or choices from a branch…" at bounding box center [784, 375] width 1568 height 750
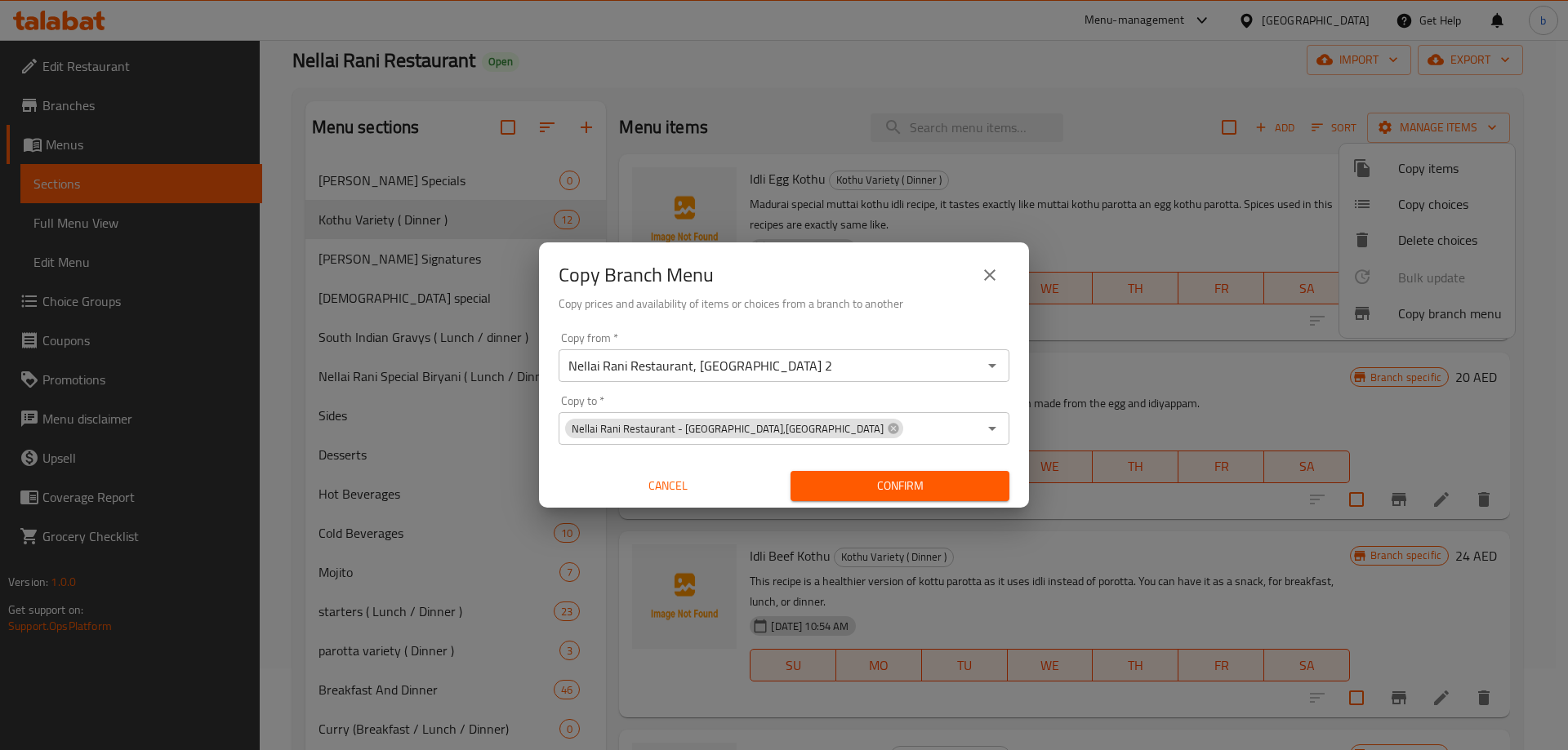
click at [943, 492] on span "Confirm" at bounding box center [900, 485] width 193 height 20
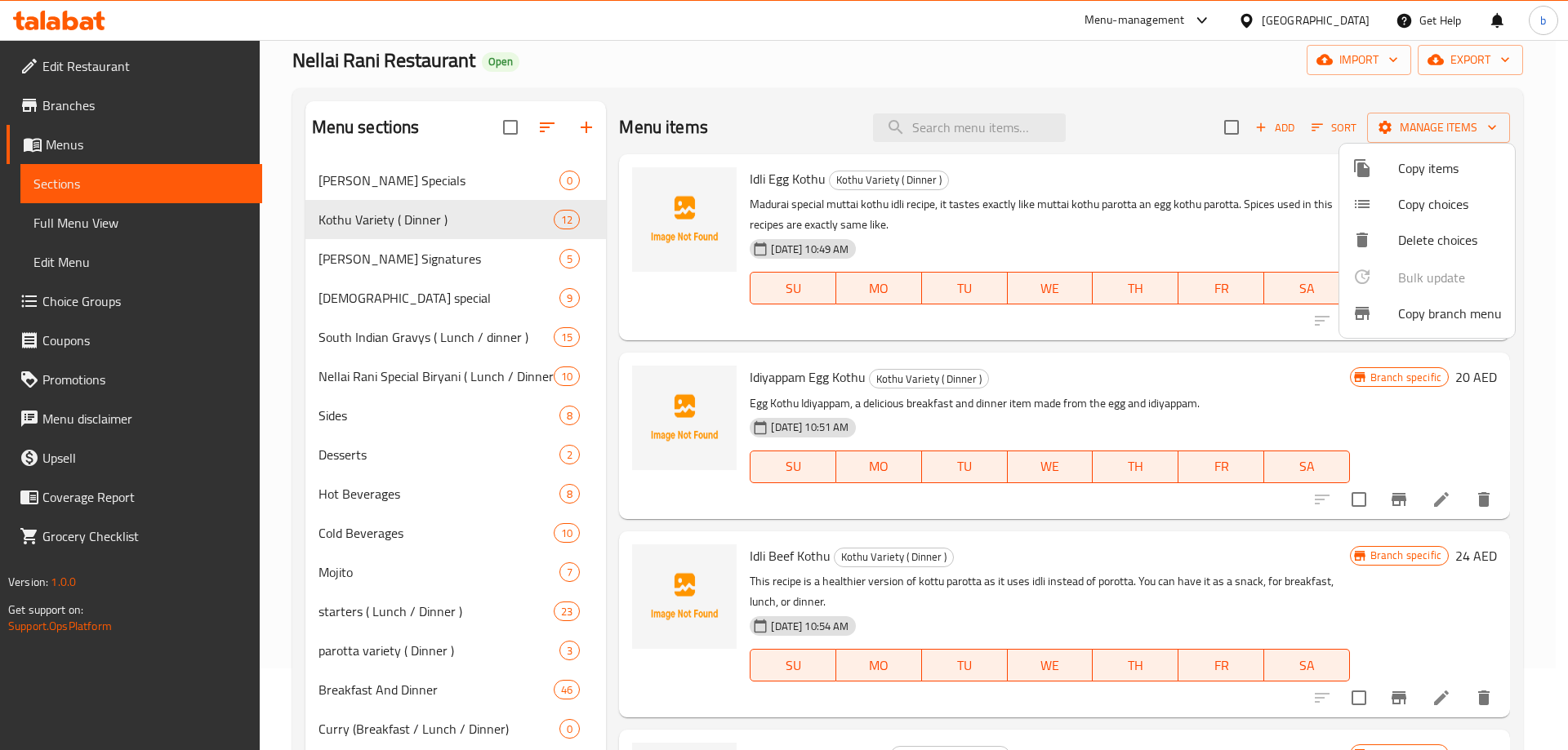
click at [1128, 90] on div at bounding box center [784, 375] width 1568 height 750
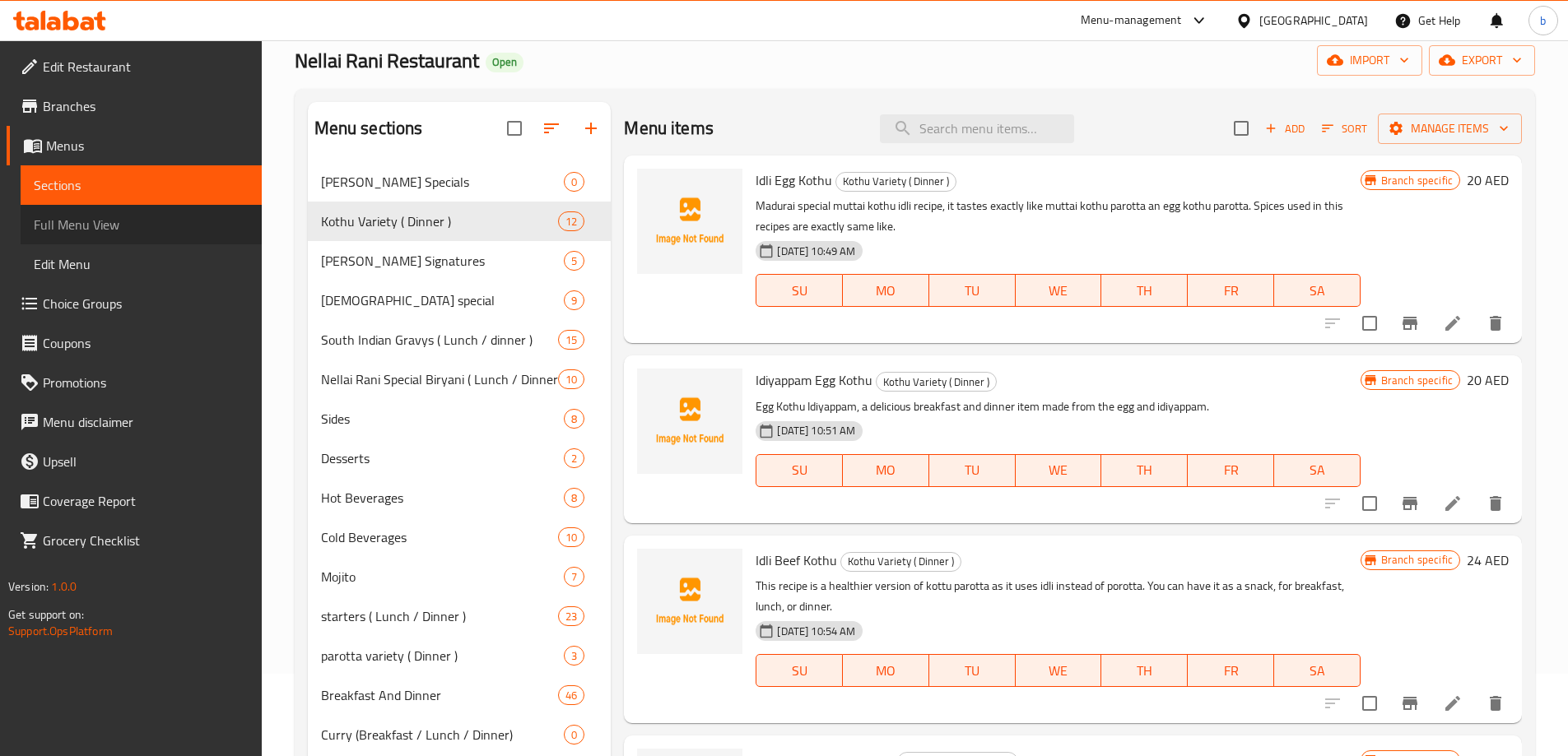
click at [130, 221] on span "Full Menu View" at bounding box center [141, 224] width 215 height 19
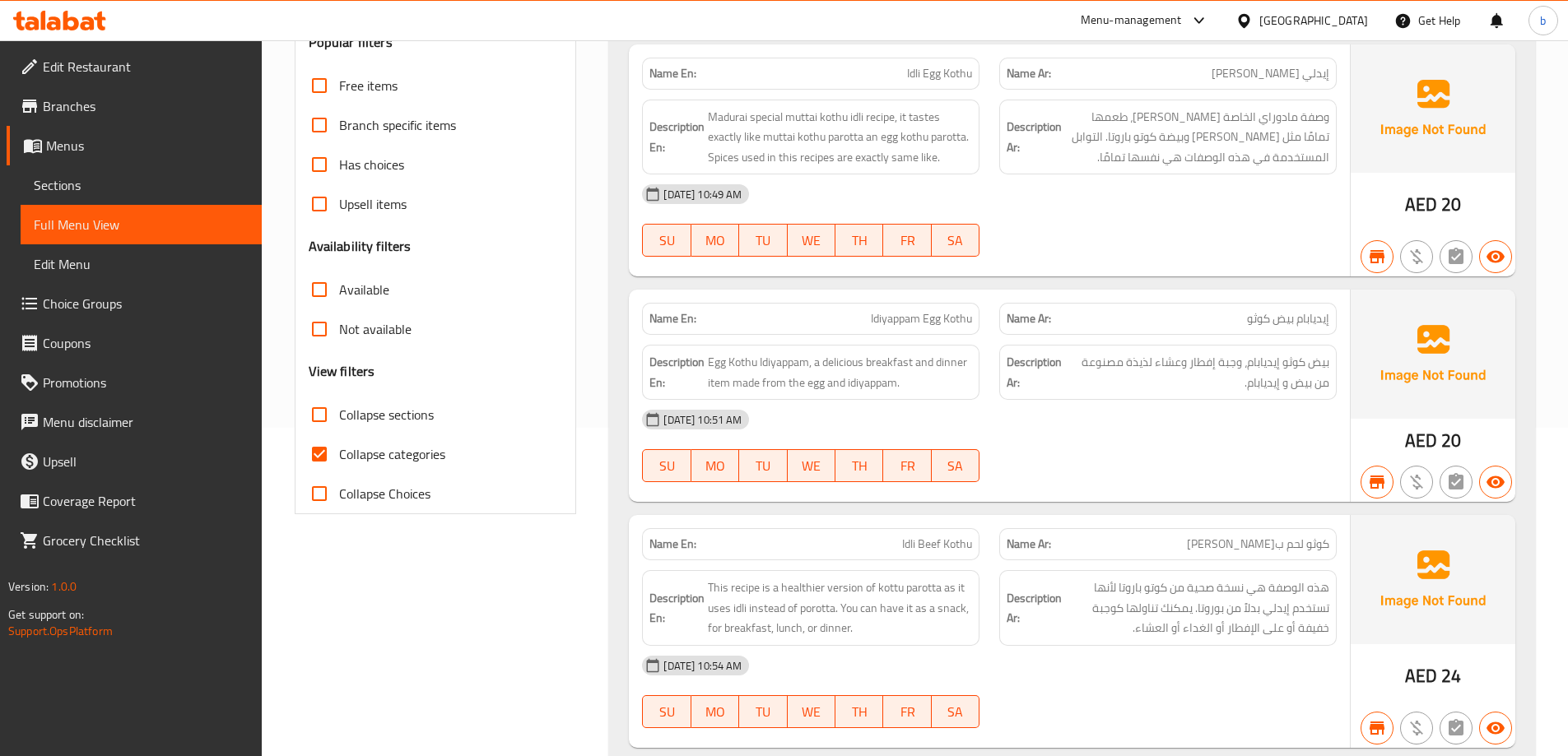
scroll to position [329, 0]
click at [319, 457] on input "Collapse categories" at bounding box center [319, 453] width 40 height 40
checkbox input "false"
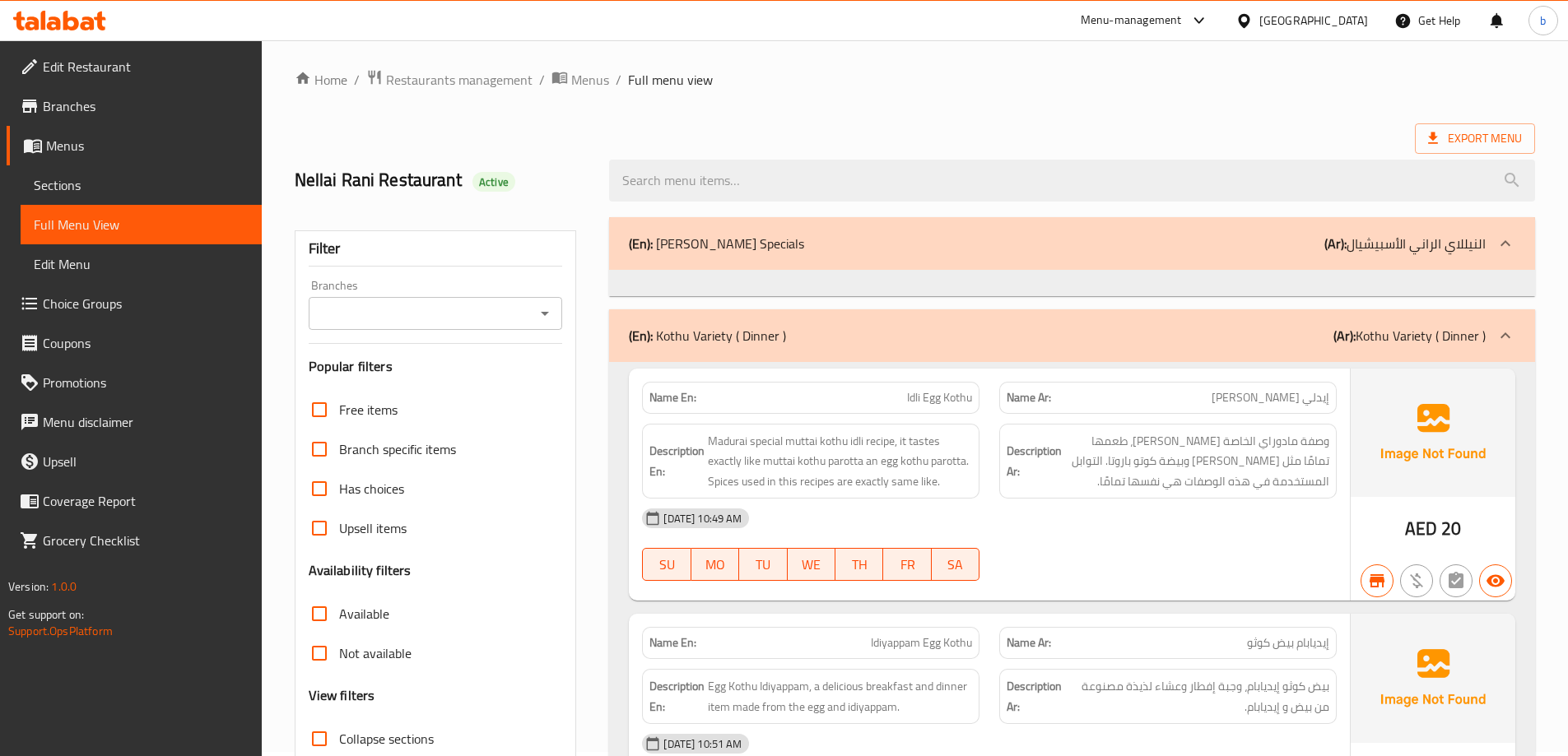
scroll to position [0, 0]
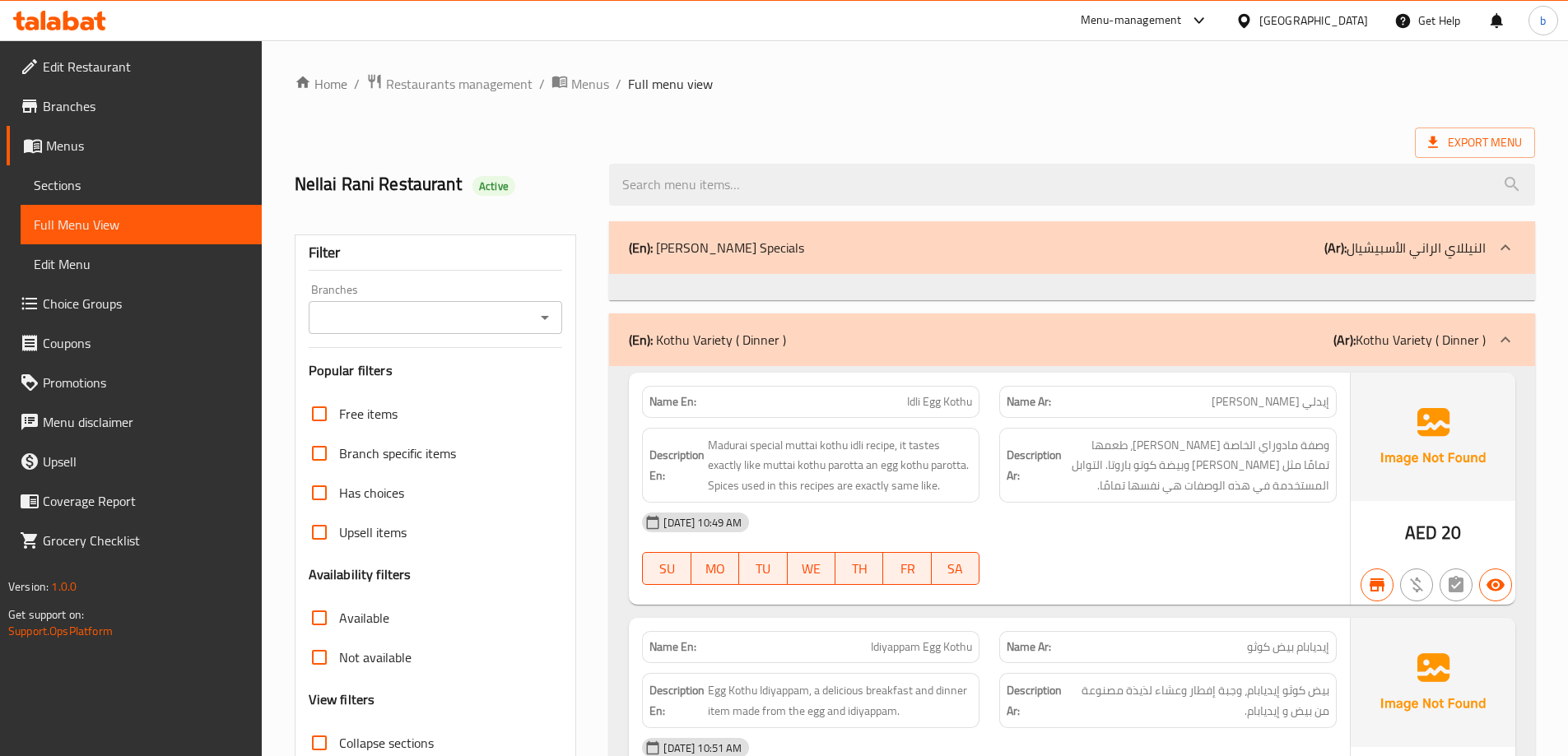
click at [1131, 82] on ol "Home / Restaurants management / Menus / Full menu view" at bounding box center [916, 83] width 1241 height 21
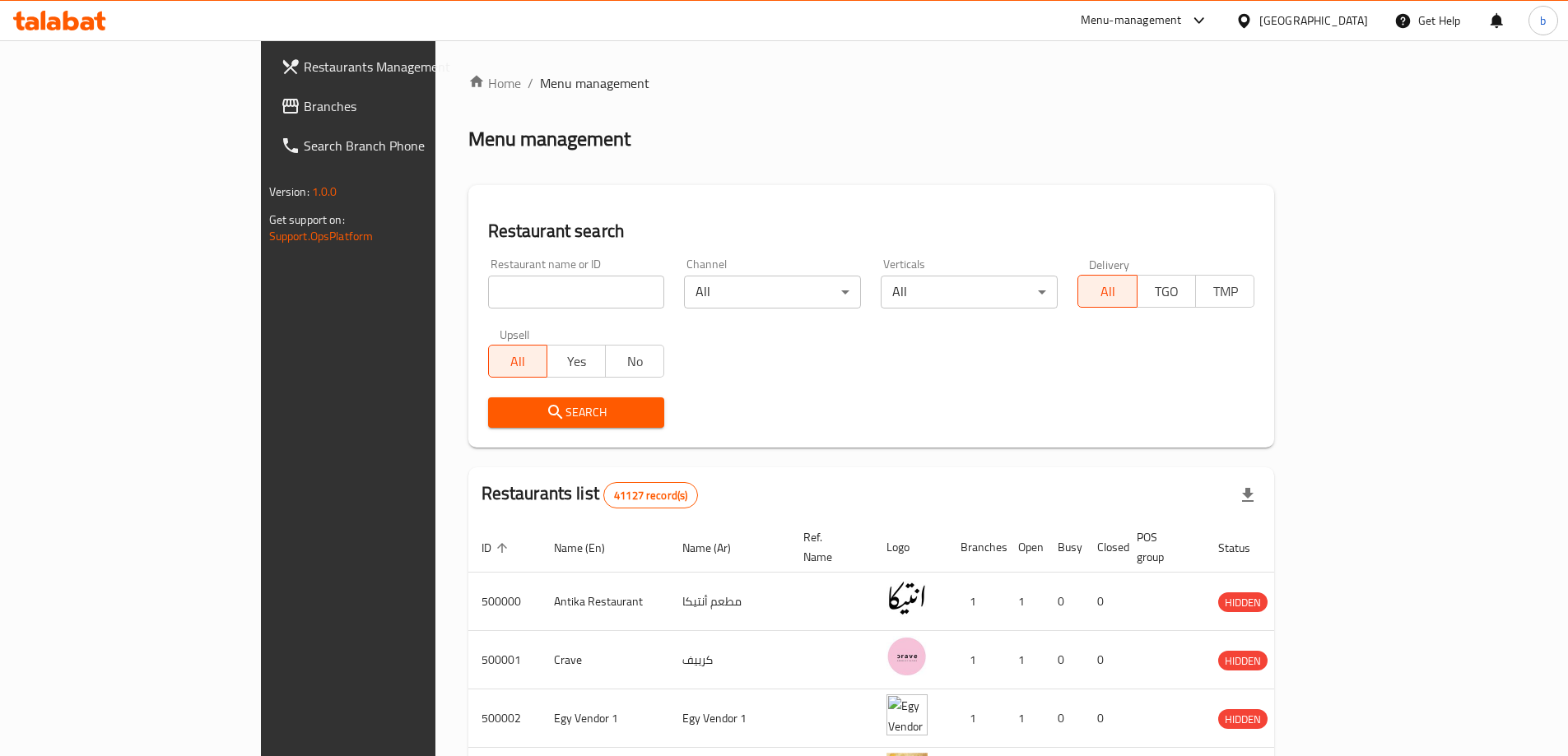
click at [304, 102] on span "Branches" at bounding box center [407, 106] width 206 height 19
